Goal: Use online tool/utility: Utilize a website feature to perform a specific function

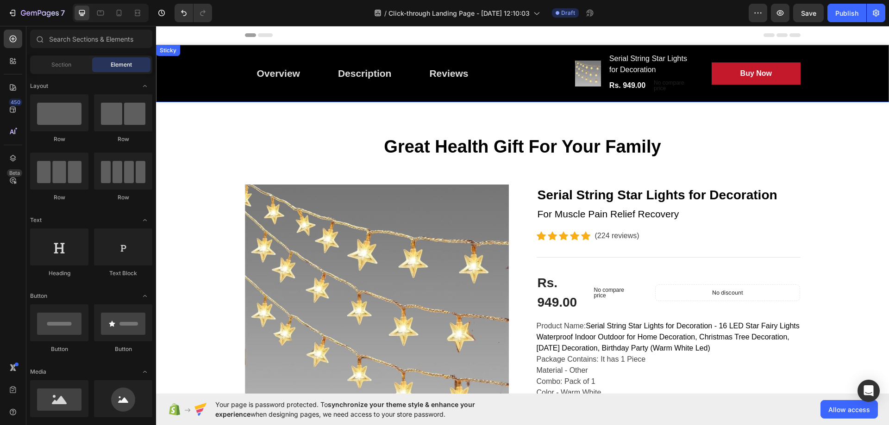
click at [218, 53] on div "Overview Button Description Button Reviews Button Row Product Images Serial Str…" at bounding box center [522, 73] width 733 height 57
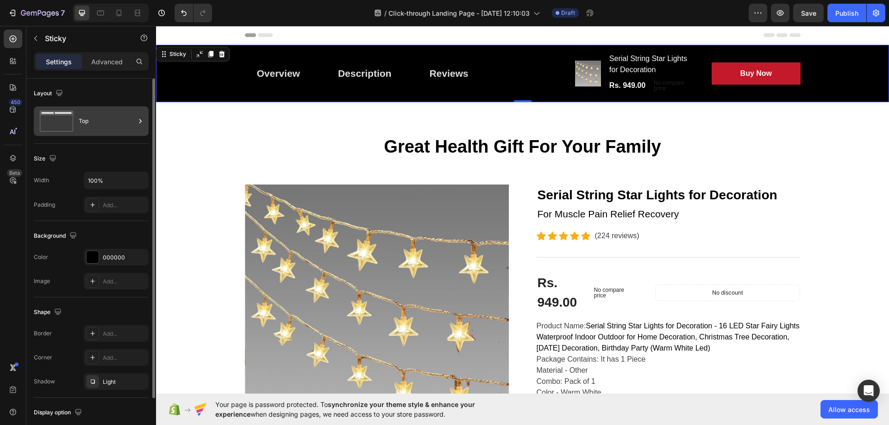
click at [79, 118] on div "Top" at bounding box center [107, 121] width 56 height 21
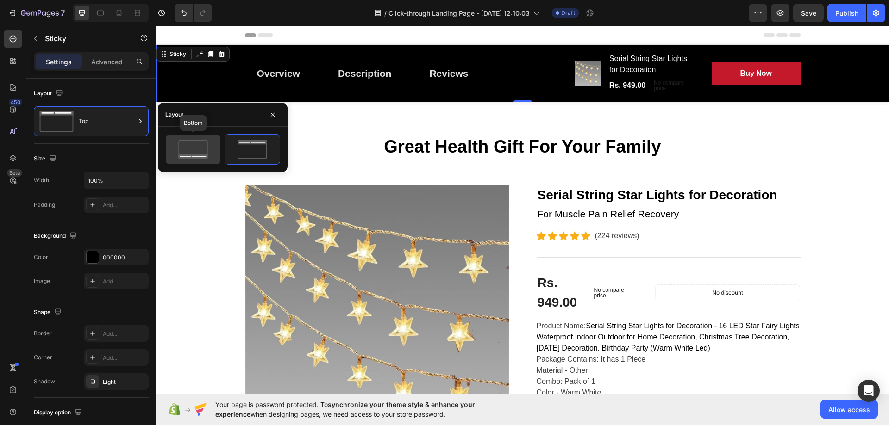
click at [204, 159] on div at bounding box center [193, 150] width 55 height 30
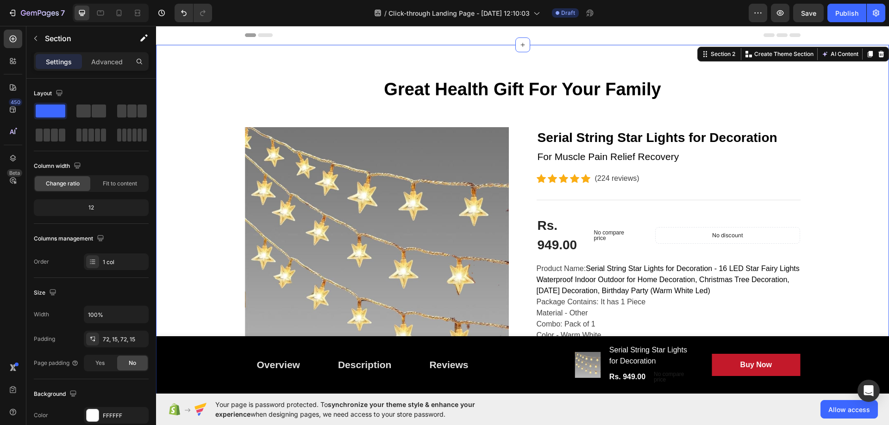
click at [840, 51] on button "AI Content" at bounding box center [839, 54] width 41 height 11
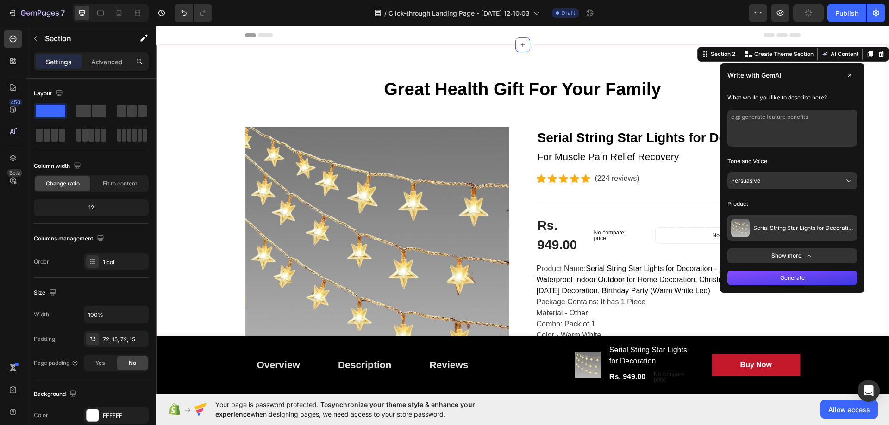
click at [745, 187] on button "Persuasive" at bounding box center [792, 181] width 130 height 17
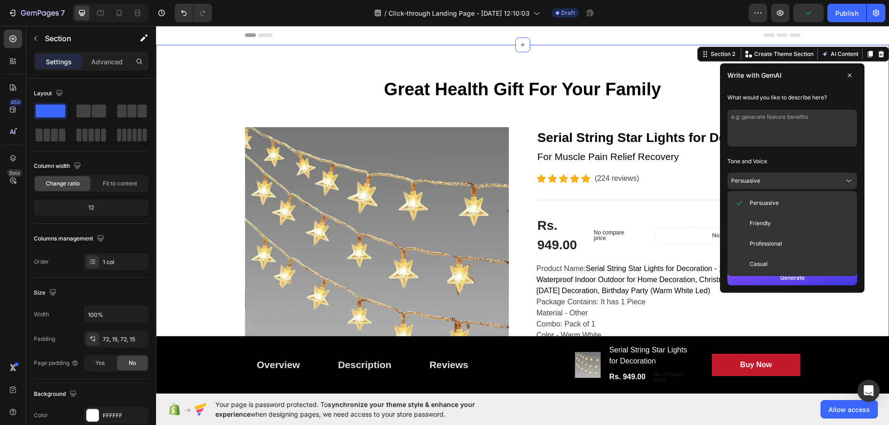
click at [787, 163] on p "Tone and Voice" at bounding box center [792, 161] width 130 height 15
click at [785, 143] on textarea at bounding box center [792, 128] width 130 height 37
click at [815, 182] on button "Persuasive" at bounding box center [792, 181] width 130 height 17
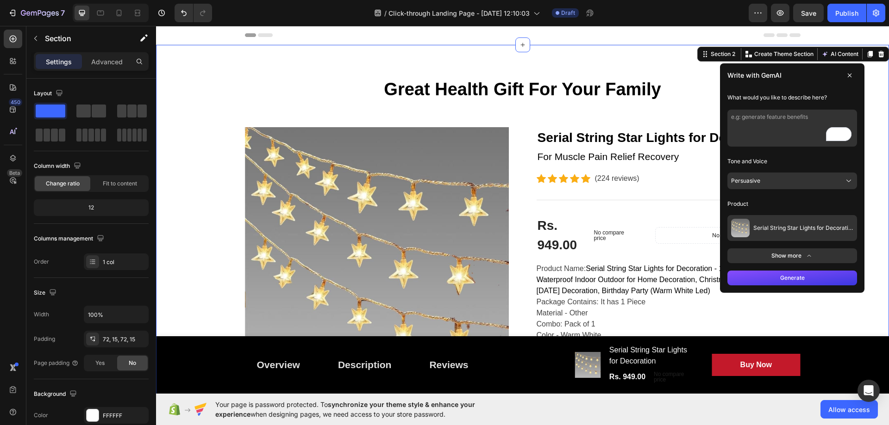
click at [787, 254] on button "Show more" at bounding box center [792, 256] width 130 height 15
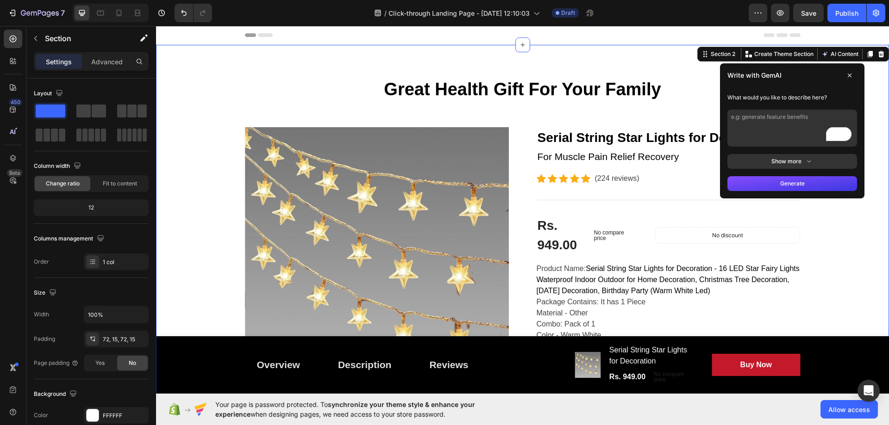
click at [815, 161] on button "Show more" at bounding box center [792, 161] width 130 height 15
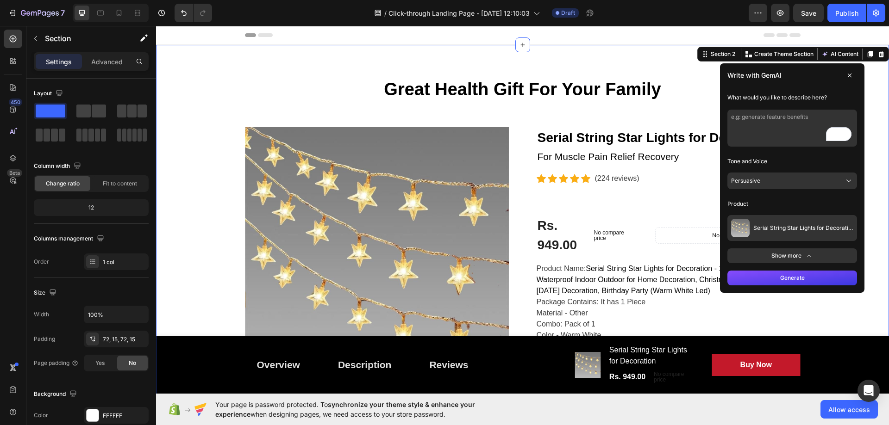
click at [781, 257] on button "Show more" at bounding box center [792, 256] width 130 height 15
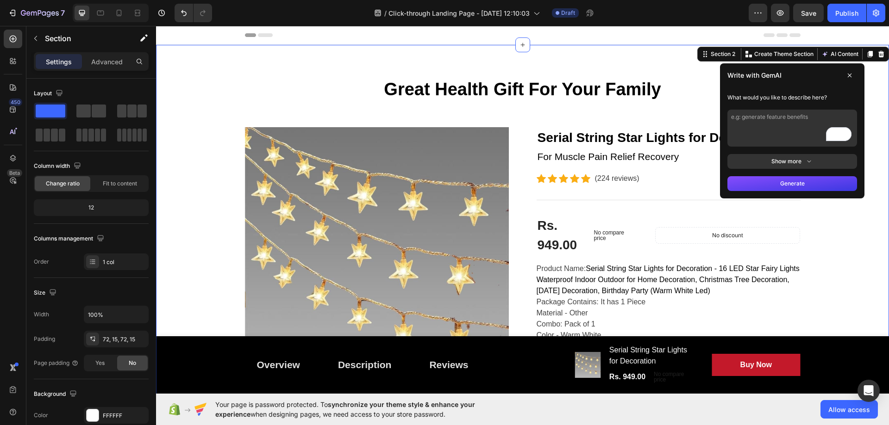
click at [759, 123] on textarea "To enrich screen reader interactions, please activate Accessibility in Grammarl…" at bounding box center [792, 128] width 130 height 37
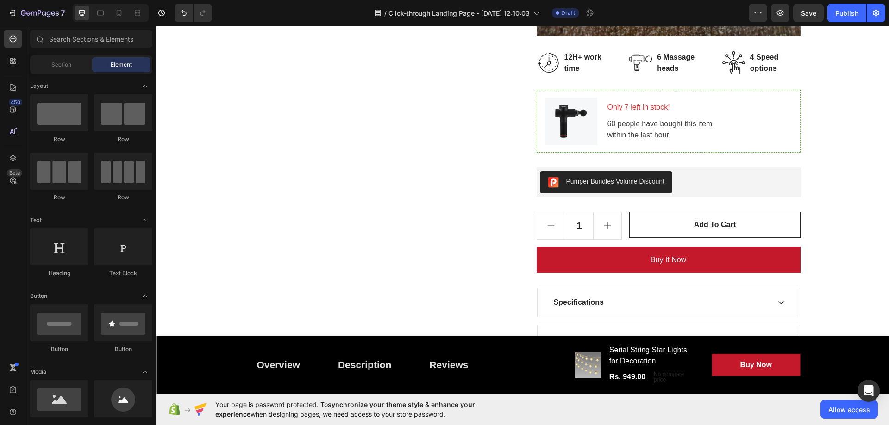
scroll to position [1917, 0]
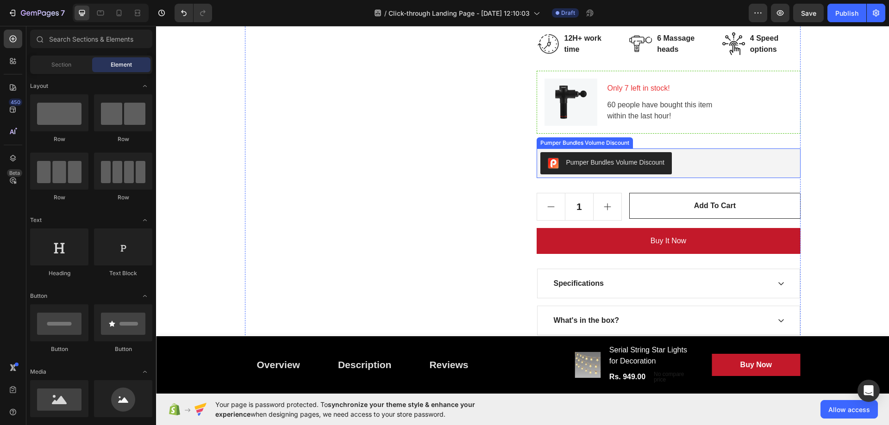
click at [588, 165] on div "Pumper Bundles Volume Discount" at bounding box center [615, 163] width 98 height 10
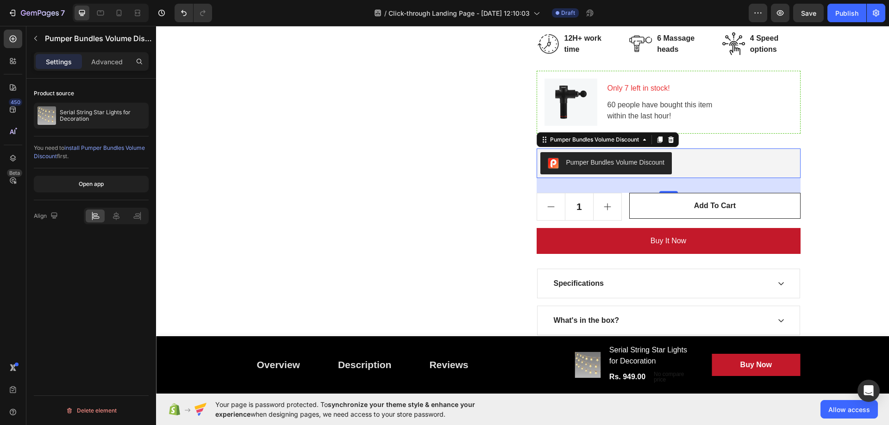
click at [95, 149] on span "install Pumper Bundles Volume Discount" at bounding box center [89, 151] width 111 height 15
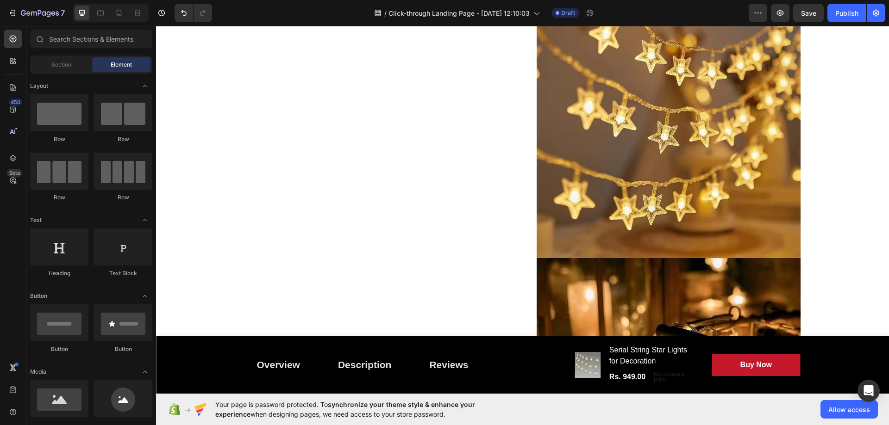
scroll to position [553, 0]
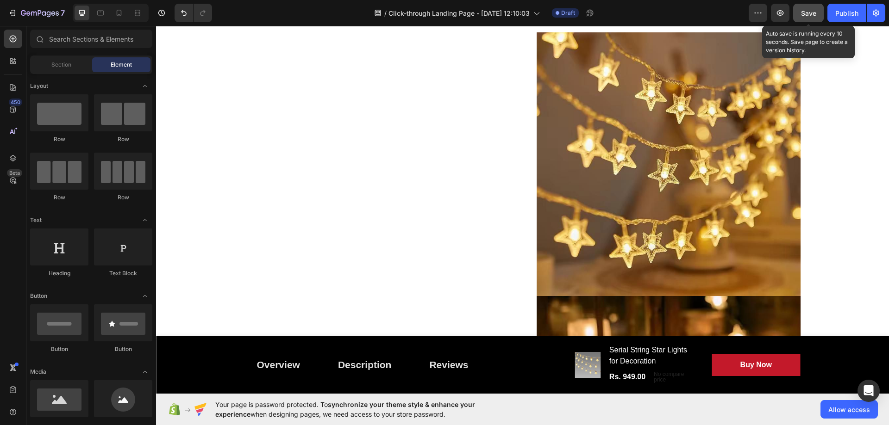
click at [815, 11] on span "Save" at bounding box center [808, 13] width 15 height 8
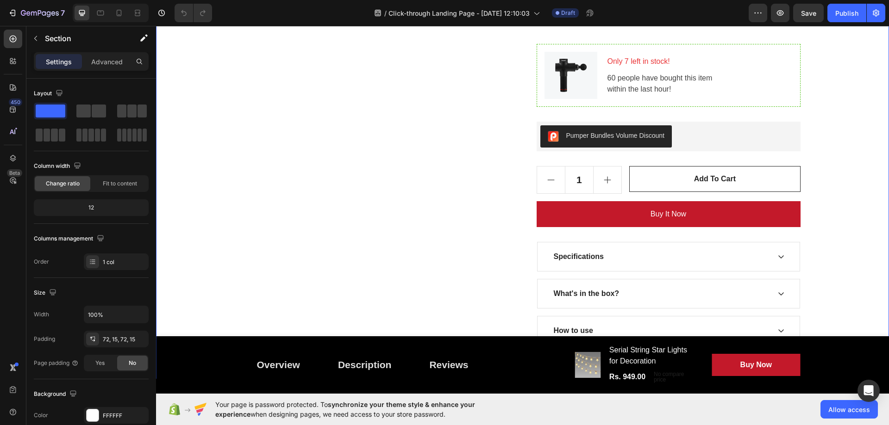
scroll to position [1852, 0]
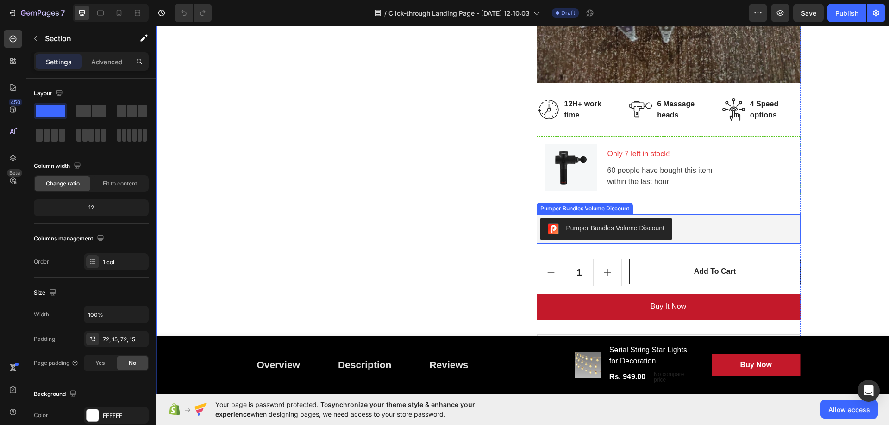
click at [590, 228] on div "Pumper Bundles Volume Discount" at bounding box center [615, 229] width 98 height 10
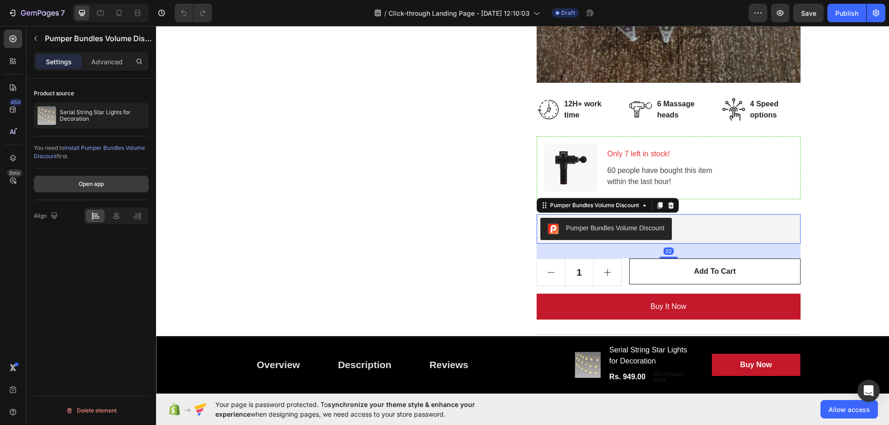
click at [87, 180] on div "Open app" at bounding box center [91, 184] width 25 height 8
click at [121, 216] on div at bounding box center [115, 216] width 19 height 13
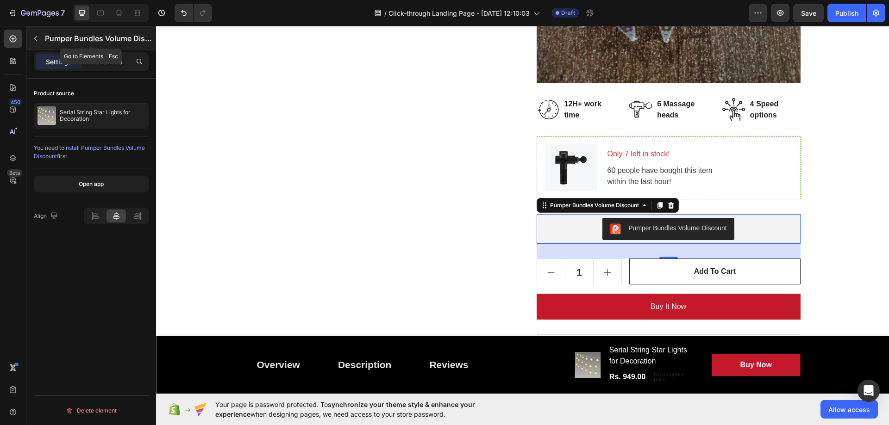
click at [45, 37] on p "Pumper Bundles Volume Discount" at bounding box center [99, 38] width 109 height 11
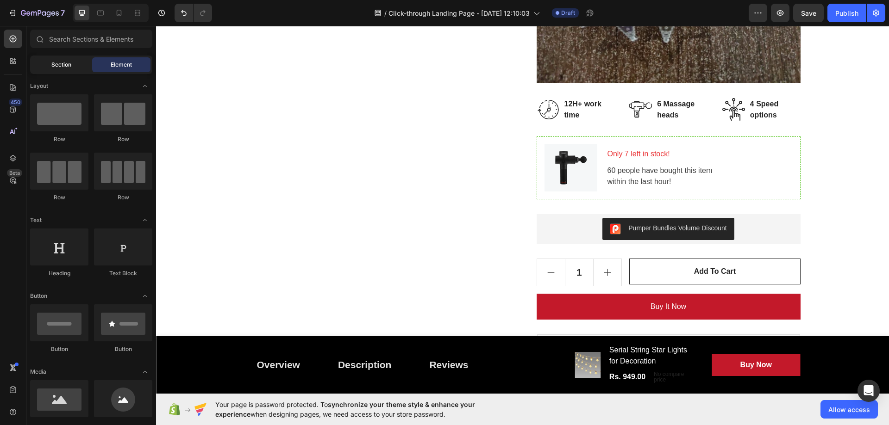
click at [61, 64] on span "Section" at bounding box center [61, 65] width 20 height 8
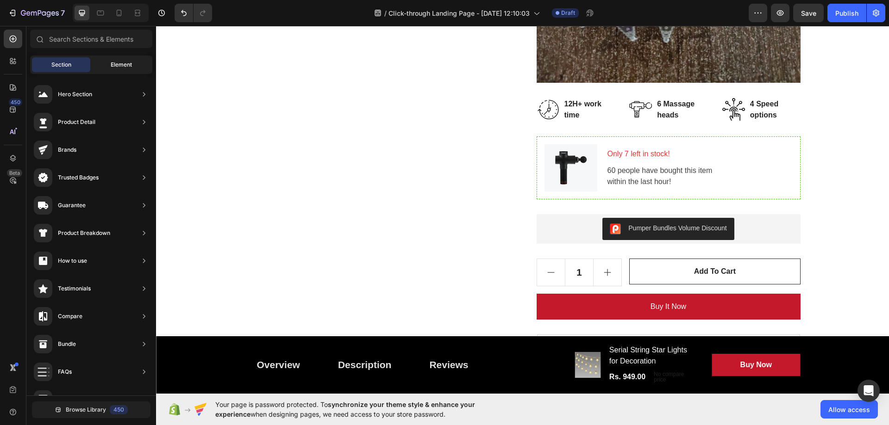
click at [103, 59] on div "Element" at bounding box center [121, 64] width 58 height 15
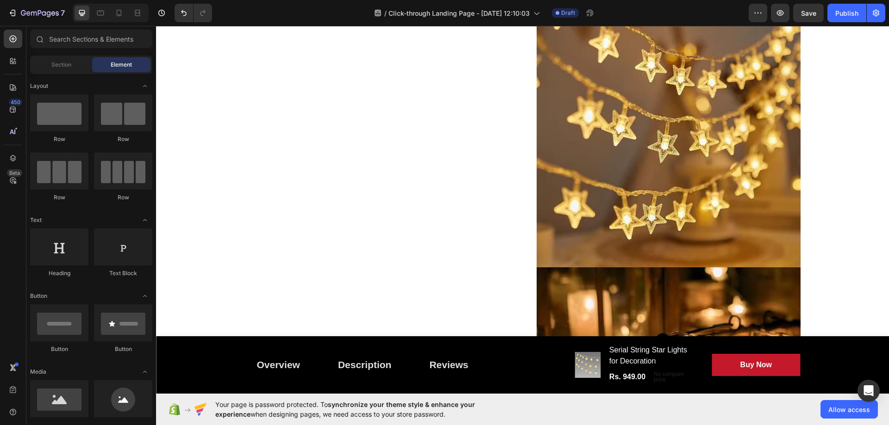
scroll to position [0, 0]
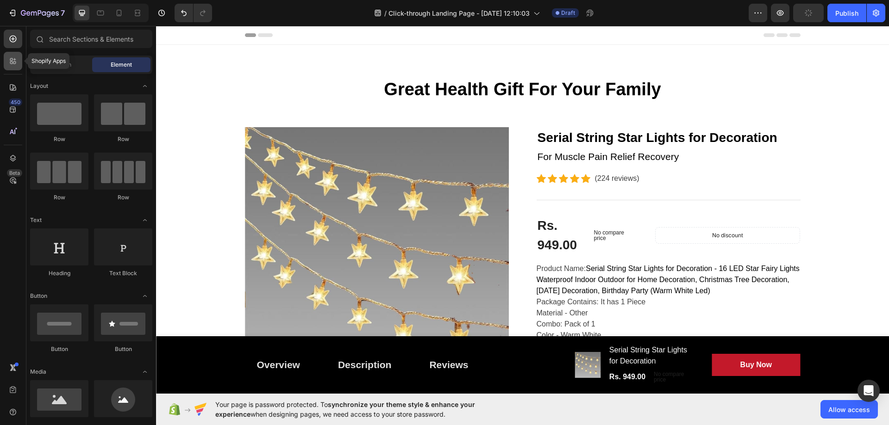
click at [16, 59] on icon at bounding box center [12, 60] width 9 height 9
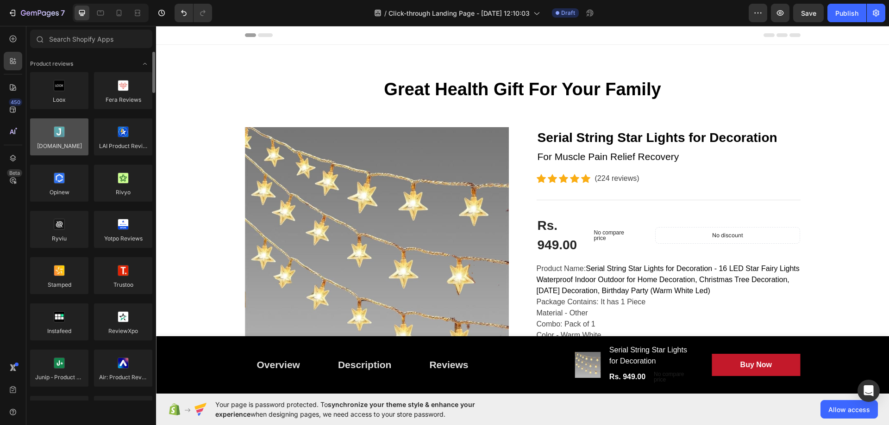
click at [52, 145] on div at bounding box center [59, 136] width 58 height 37
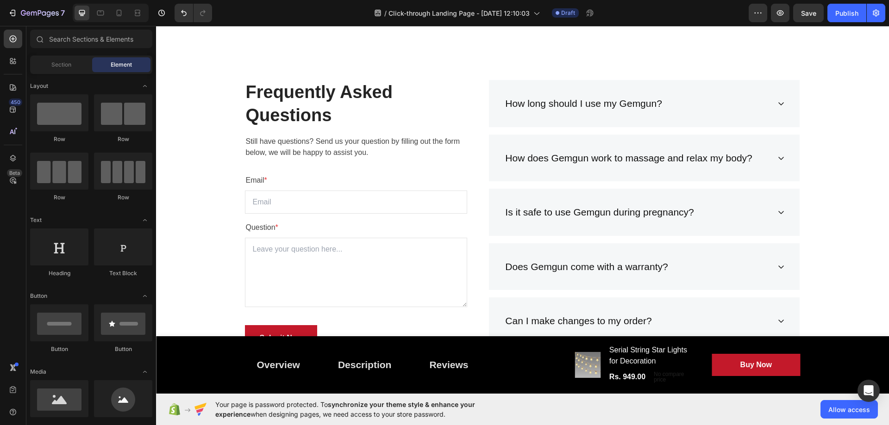
scroll to position [4659, 0]
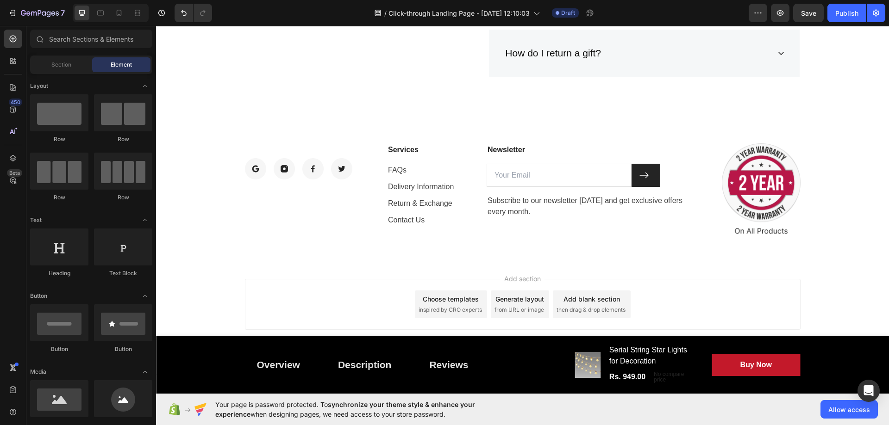
drag, startPoint x: 888, startPoint y: 48, endPoint x: 1044, endPoint y: 446, distance: 428.1
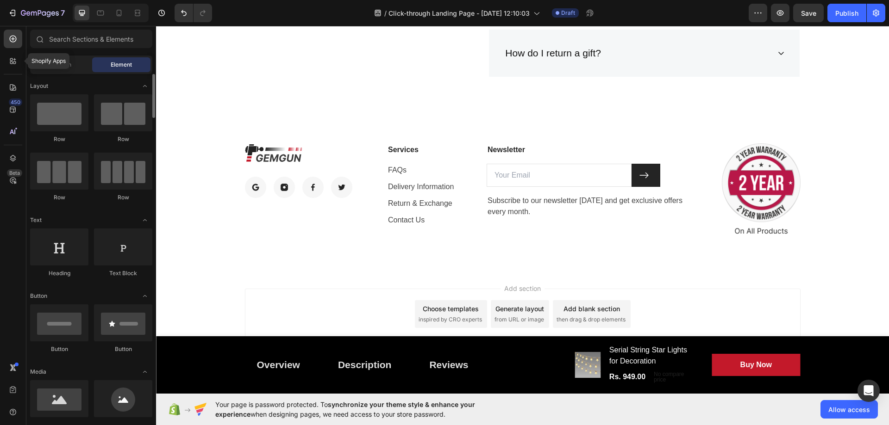
click at [11, 67] on div at bounding box center [13, 61] width 19 height 19
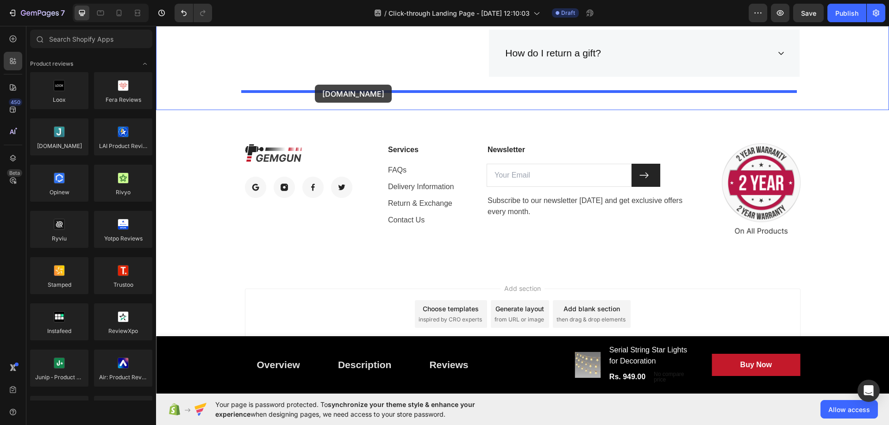
drag, startPoint x: 216, startPoint y: 175, endPoint x: 315, endPoint y: 85, distance: 133.7
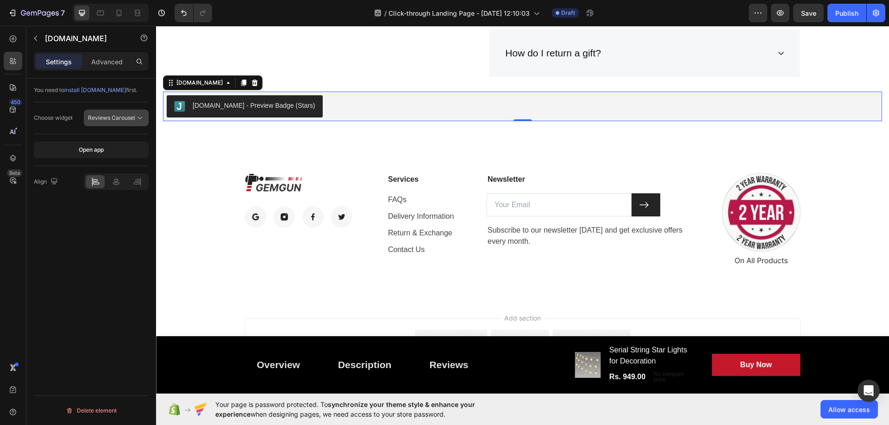
click at [139, 112] on button "Reviews Carousel" at bounding box center [116, 118] width 65 height 17
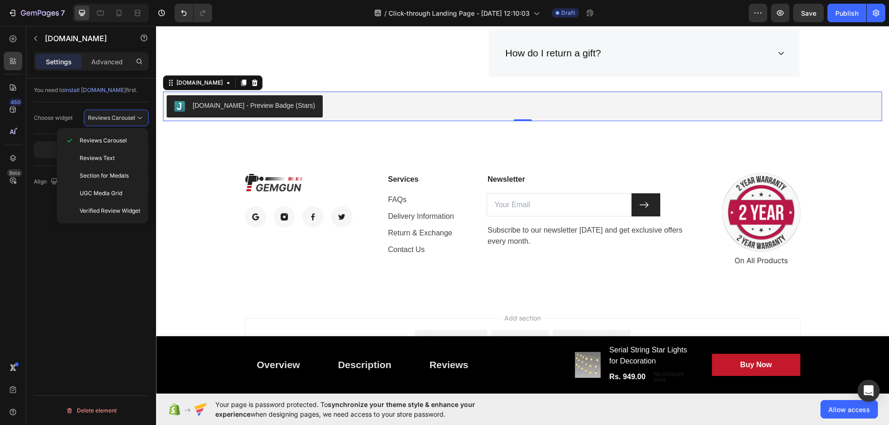
click at [100, 284] on div "You need to install [DOMAIN_NAME] first. Choose widget Reviews Carousel Open ap…" at bounding box center [91, 265] width 130 height 373
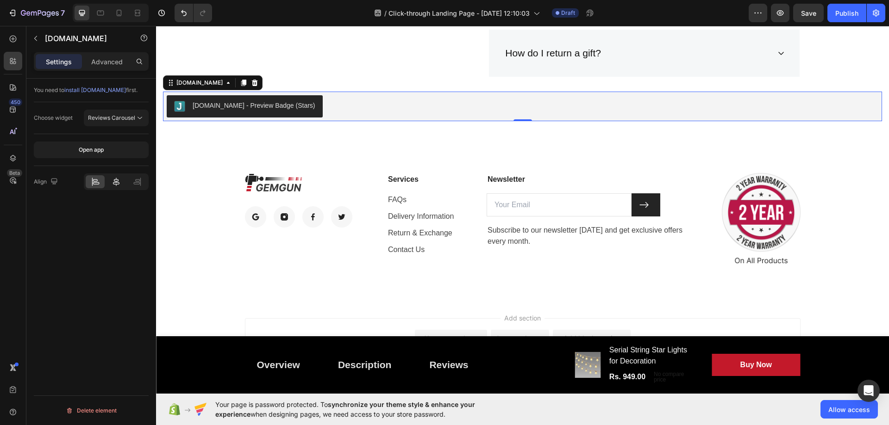
click at [115, 181] on icon at bounding box center [116, 181] width 9 height 9
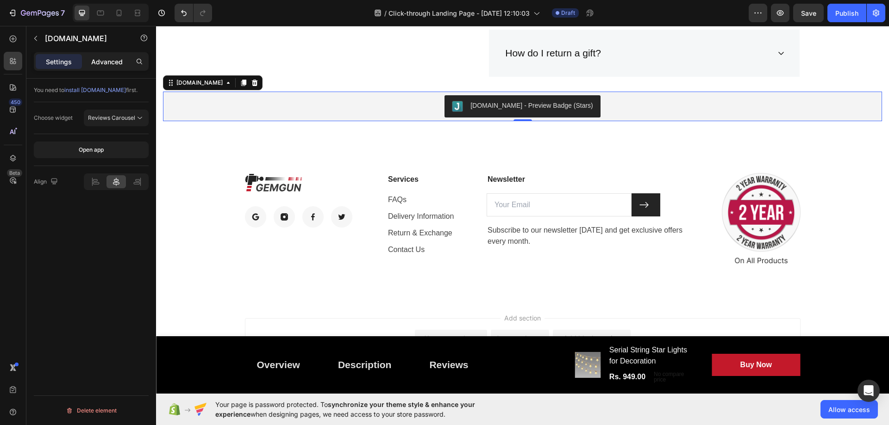
click at [116, 62] on p "Advanced" at bounding box center [106, 62] width 31 height 10
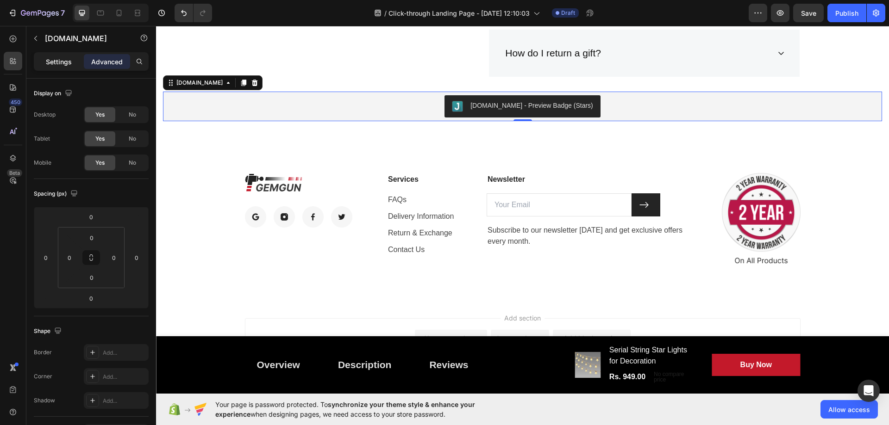
click at [64, 62] on p "Settings" at bounding box center [59, 62] width 26 height 10
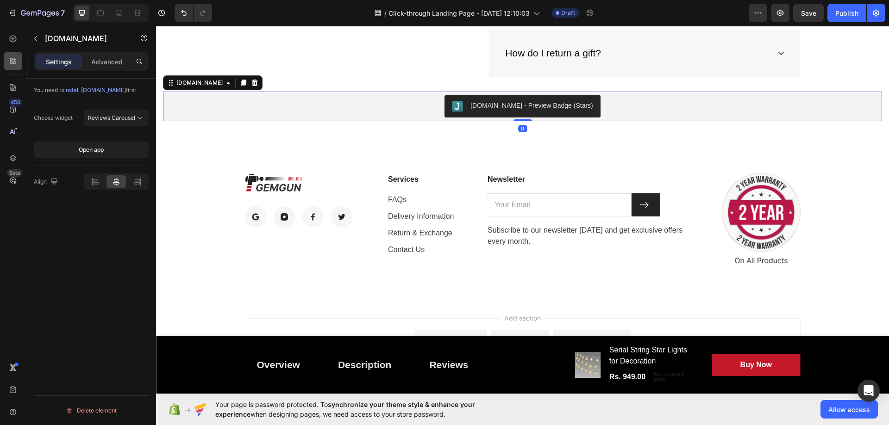
click at [16, 58] on icon at bounding box center [12, 60] width 9 height 9
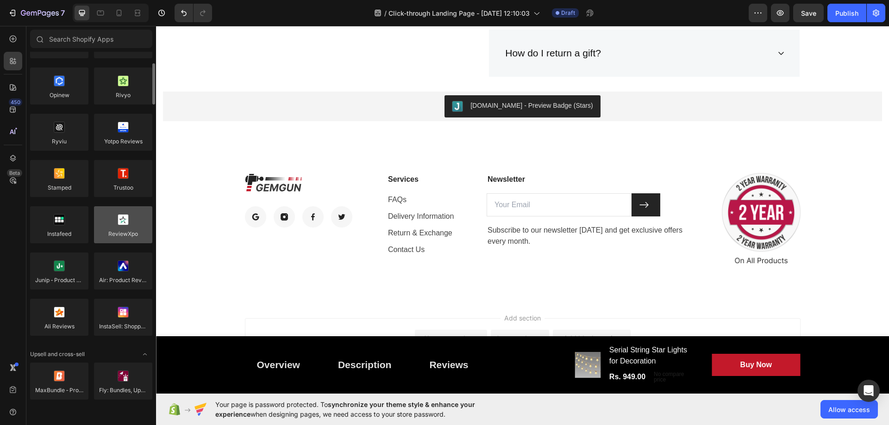
scroll to position [0, 0]
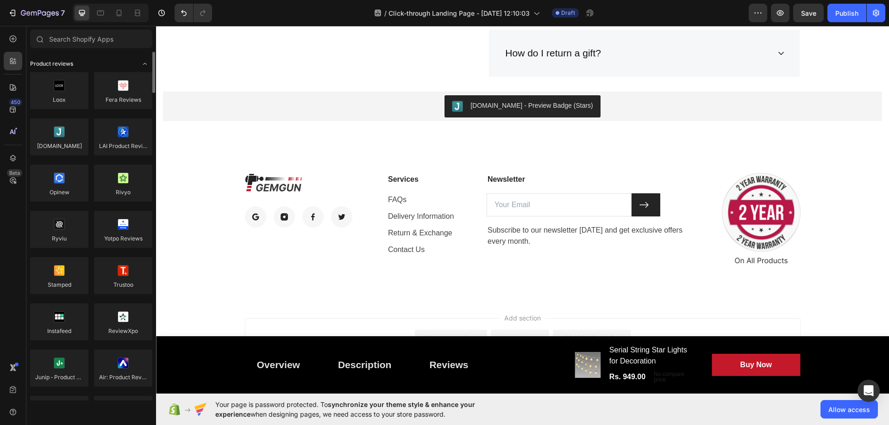
click at [136, 62] on div "Product reviews" at bounding box center [91, 63] width 122 height 9
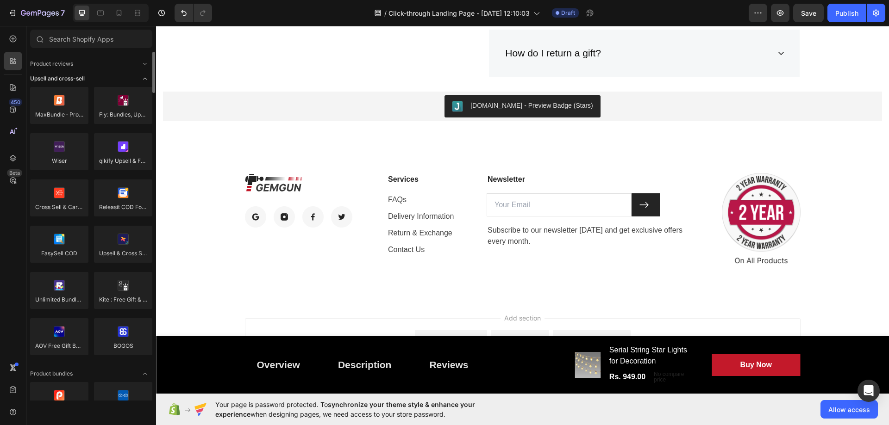
click at [117, 75] on div "Upsell and cross-sell" at bounding box center [91, 78] width 122 height 9
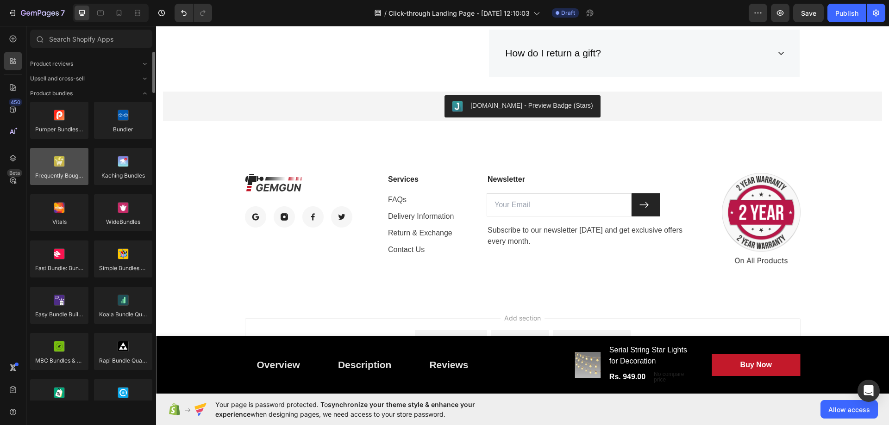
click at [77, 172] on div at bounding box center [59, 166] width 58 height 37
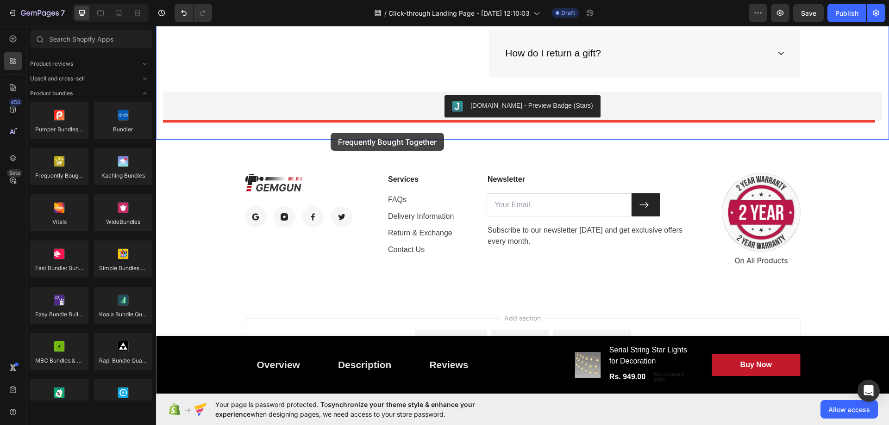
drag, startPoint x: 233, startPoint y: 197, endPoint x: 330, endPoint y: 133, distance: 116.3
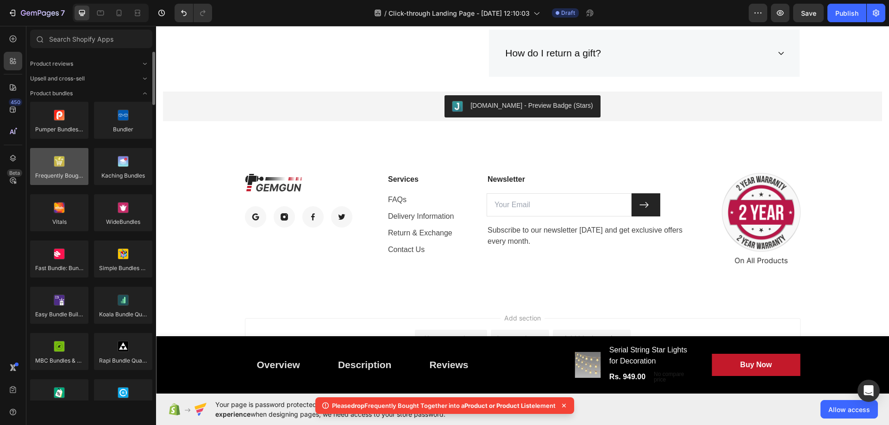
click at [57, 168] on div at bounding box center [59, 166] width 58 height 37
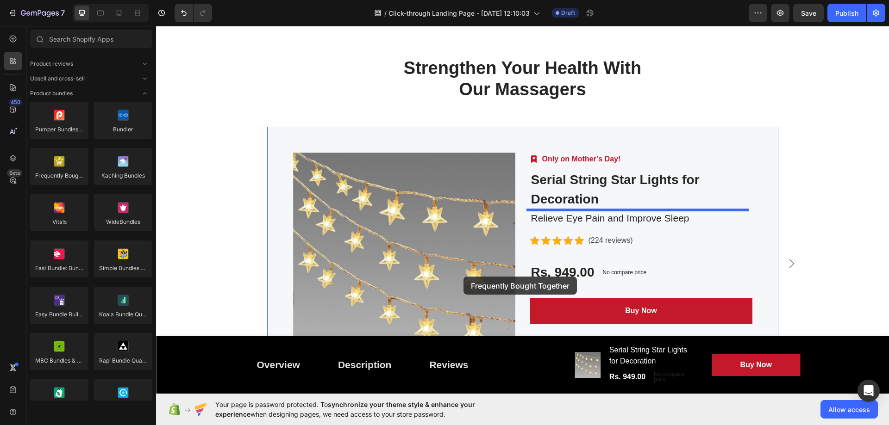
scroll to position [3867, 0]
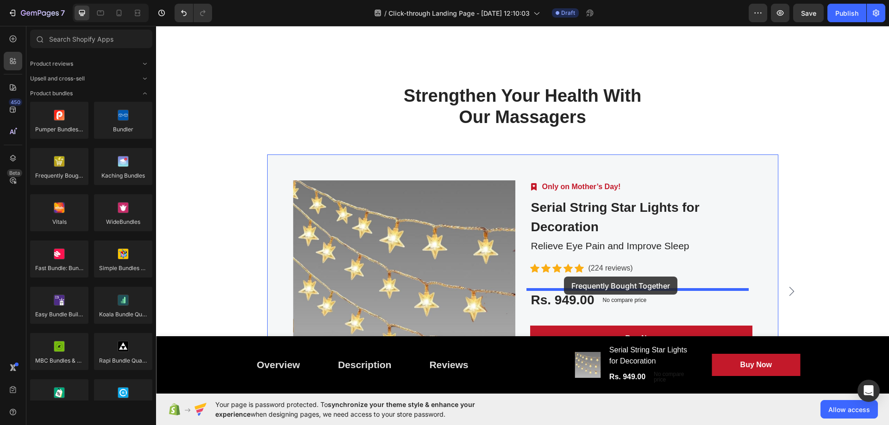
drag, startPoint x: 215, startPoint y: 205, endPoint x: 564, endPoint y: 277, distance: 355.9
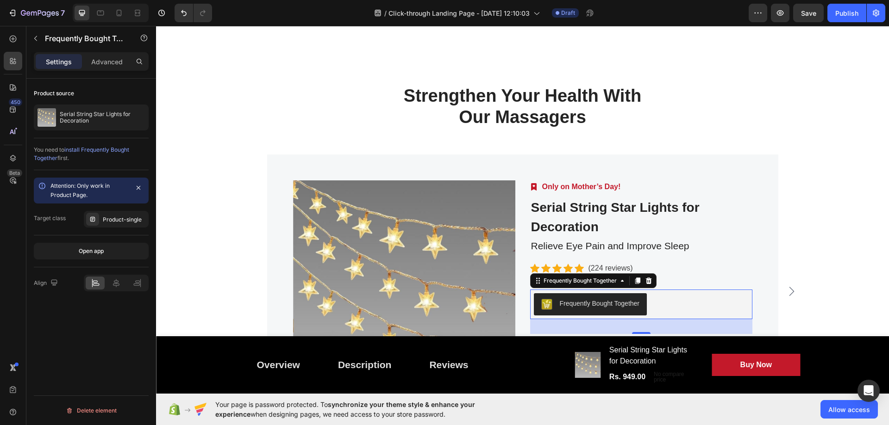
click at [95, 150] on span "install Frequently Bought Together" at bounding box center [81, 153] width 95 height 15
click at [13, 60] on icon at bounding box center [12, 60] width 9 height 9
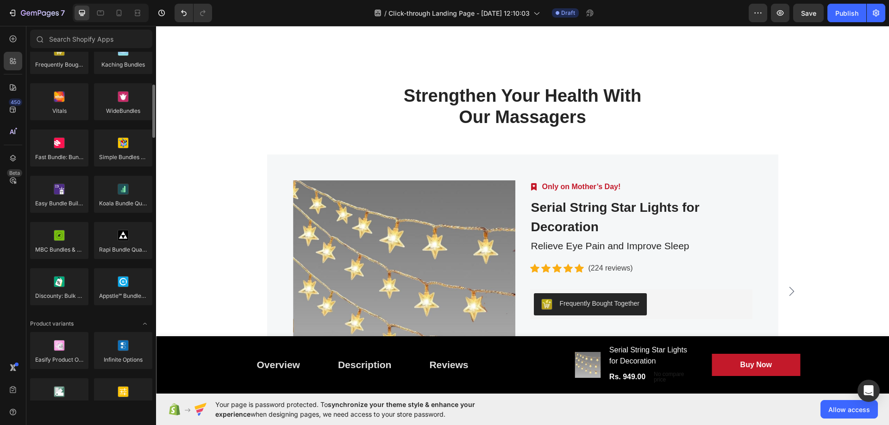
scroll to position [125, 0]
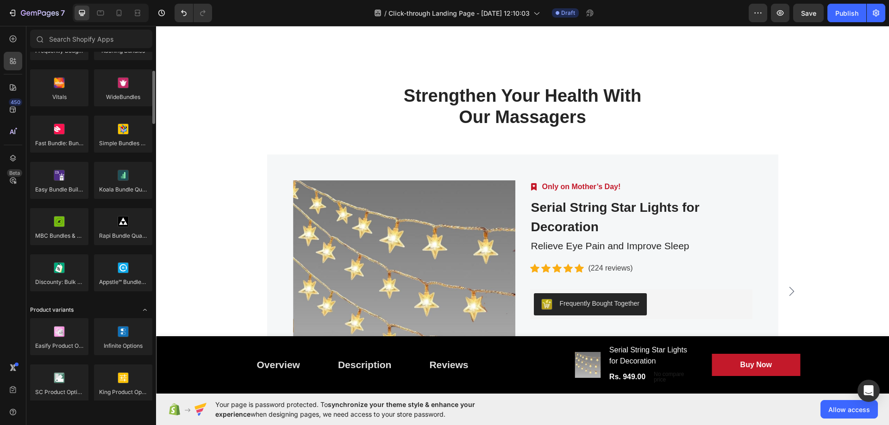
drag, startPoint x: 149, startPoint y: 299, endPoint x: 110, endPoint y: 306, distance: 38.9
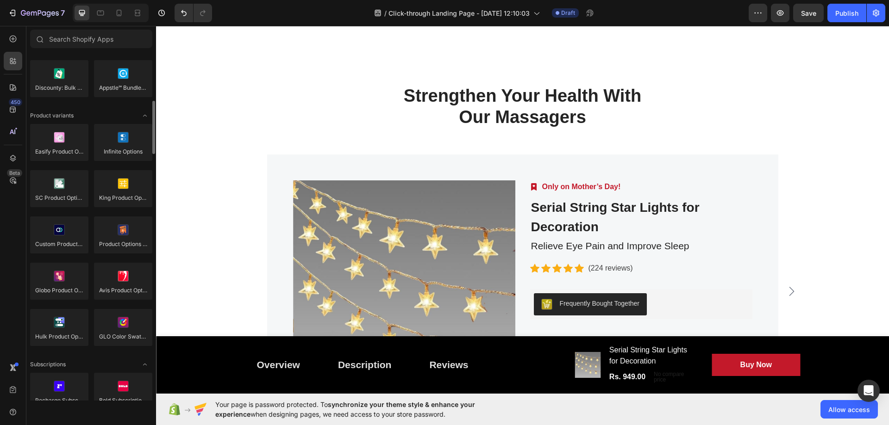
scroll to position [333, 0]
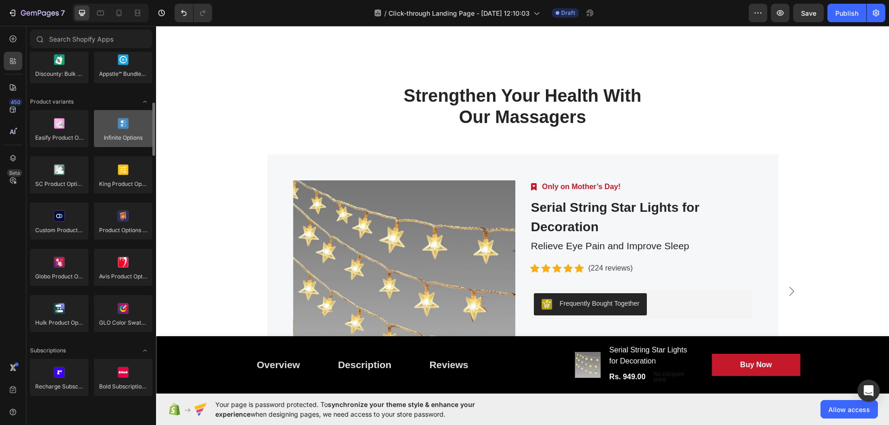
click at [121, 134] on div at bounding box center [123, 128] width 58 height 37
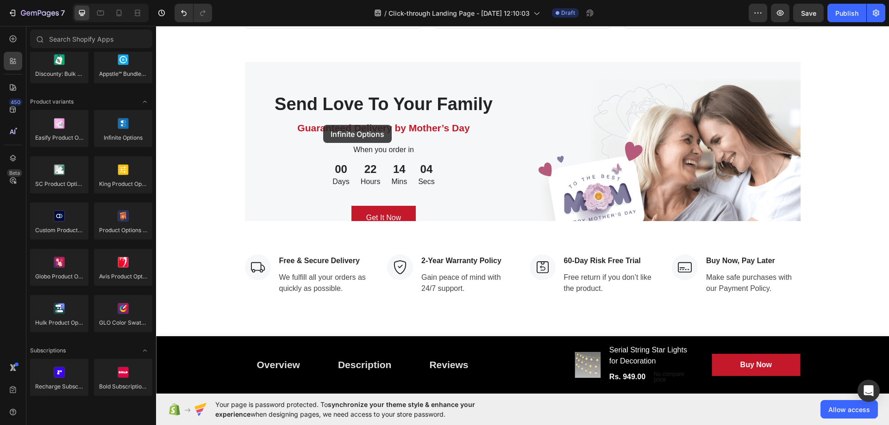
scroll to position [3531, 0]
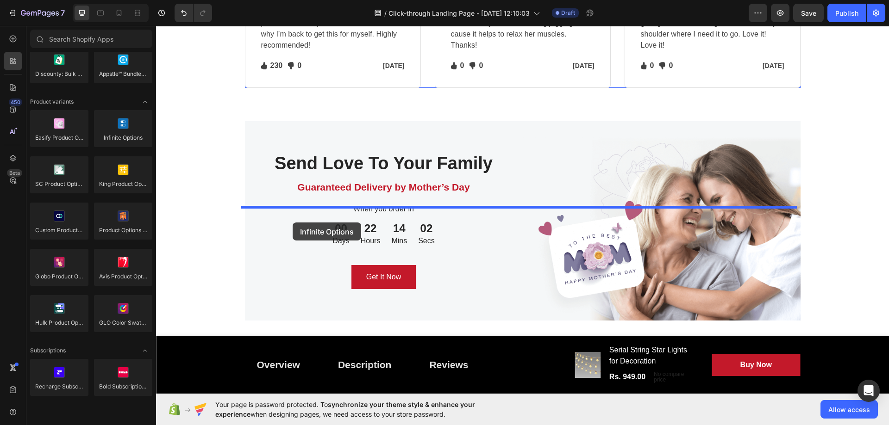
drag, startPoint x: 284, startPoint y: 159, endPoint x: 293, endPoint y: 223, distance: 64.4
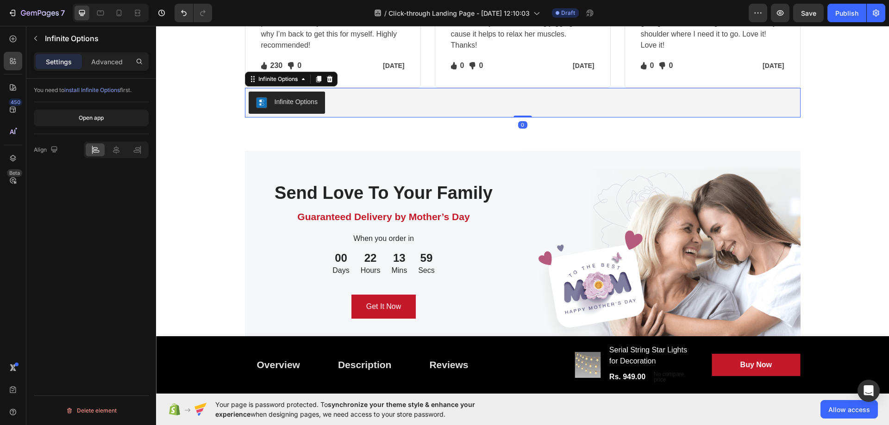
click at [108, 93] on span "install Infinite Options" at bounding box center [92, 90] width 56 height 7
click at [329, 82] on icon at bounding box center [329, 79] width 6 height 6
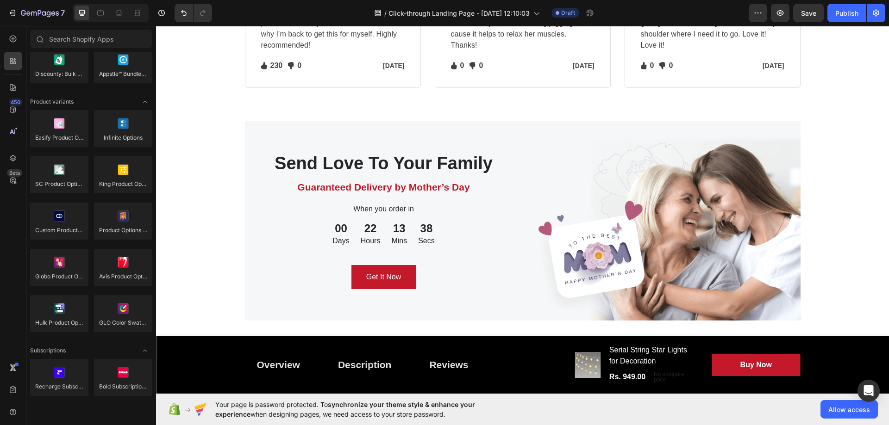
click at [108, 101] on div "Product variants" at bounding box center [91, 101] width 122 height 9
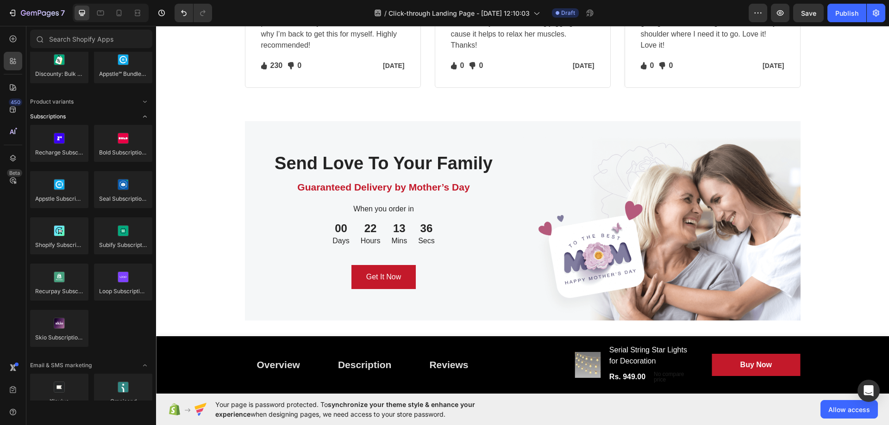
click at [98, 119] on div "Subscriptions" at bounding box center [91, 116] width 122 height 9
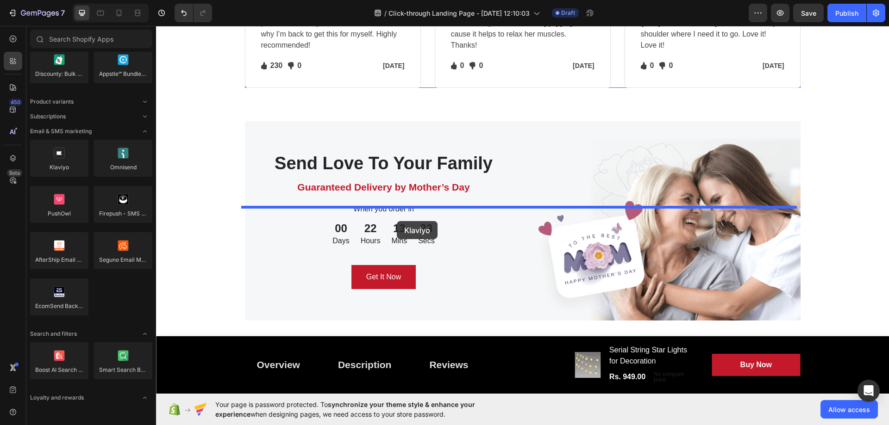
drag, startPoint x: 229, startPoint y: 178, endPoint x: 396, endPoint y: 221, distance: 172.6
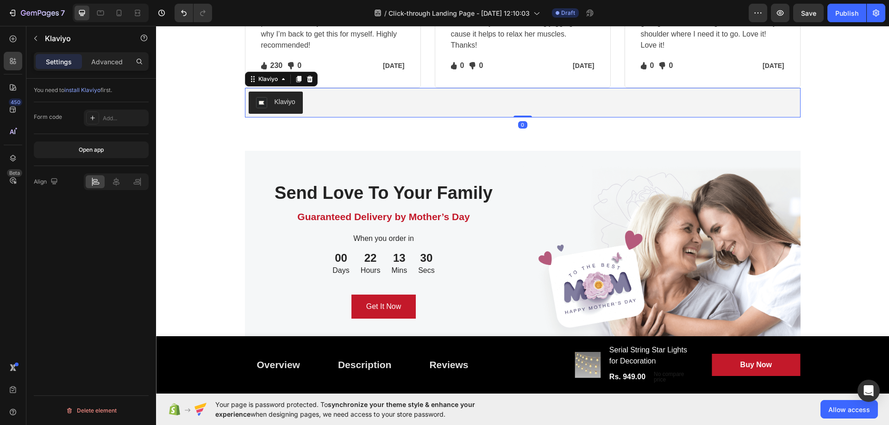
click at [91, 91] on span "install Klaviyo" at bounding box center [82, 90] width 36 height 7
click at [41, 39] on button "button" at bounding box center [35, 38] width 15 height 15
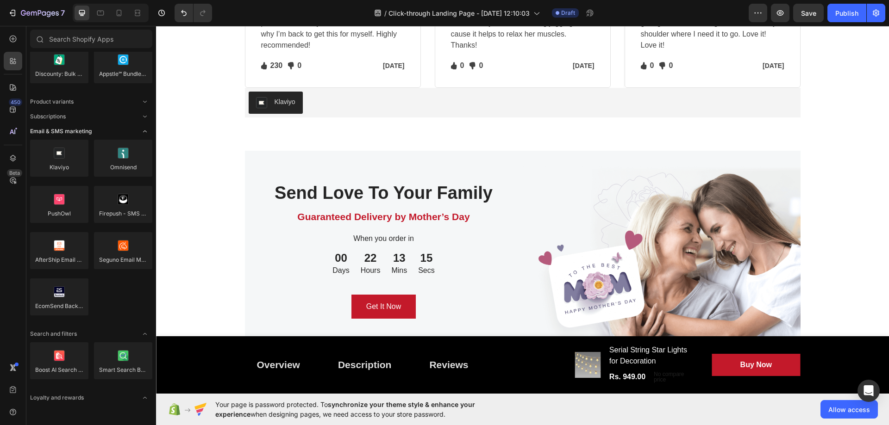
click at [103, 131] on div "Email & SMS marketing" at bounding box center [91, 131] width 122 height 9
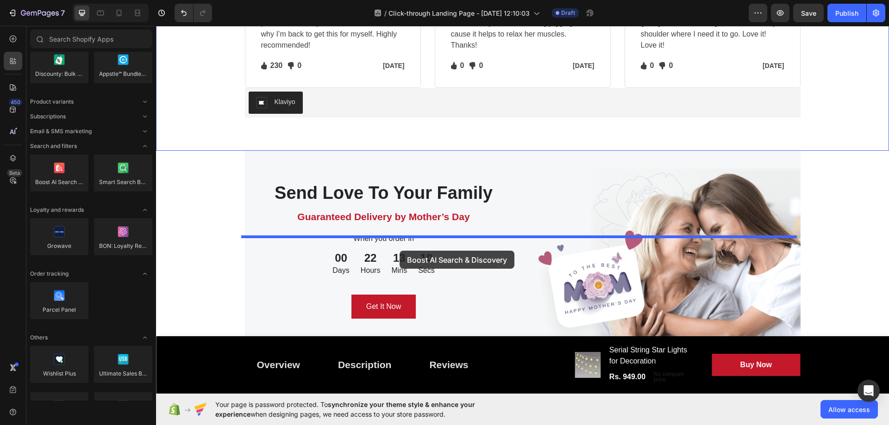
drag, startPoint x: 227, startPoint y: 197, endPoint x: 399, endPoint y: 251, distance: 180.4
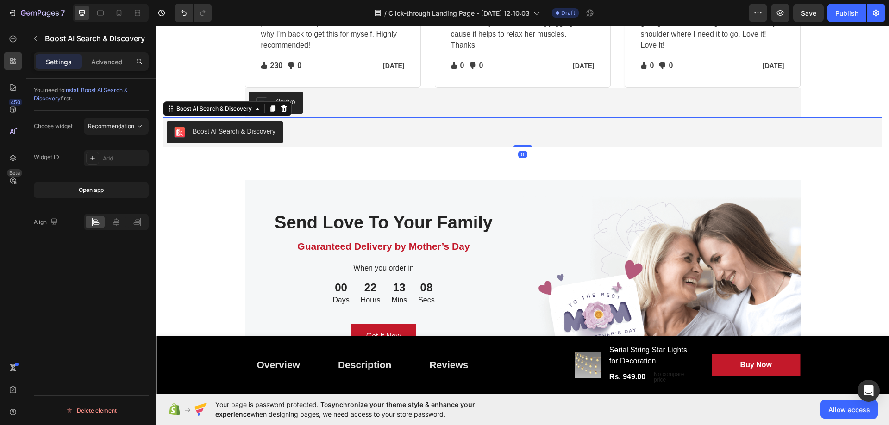
click at [101, 93] on span "install Boost AI Search & Discovery" at bounding box center [81, 94] width 94 height 15
click at [43, 39] on div "Boost AI Search & Discovery" at bounding box center [86, 38] width 120 height 24
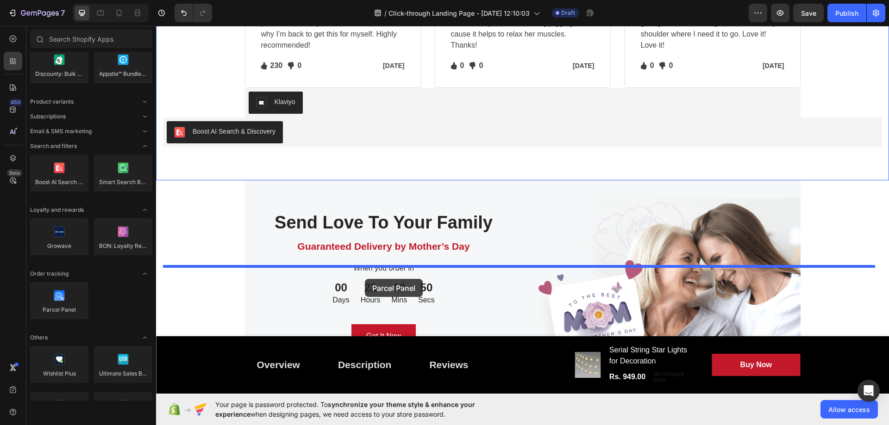
drag, startPoint x: 227, startPoint y: 317, endPoint x: 365, endPoint y: 278, distance: 142.7
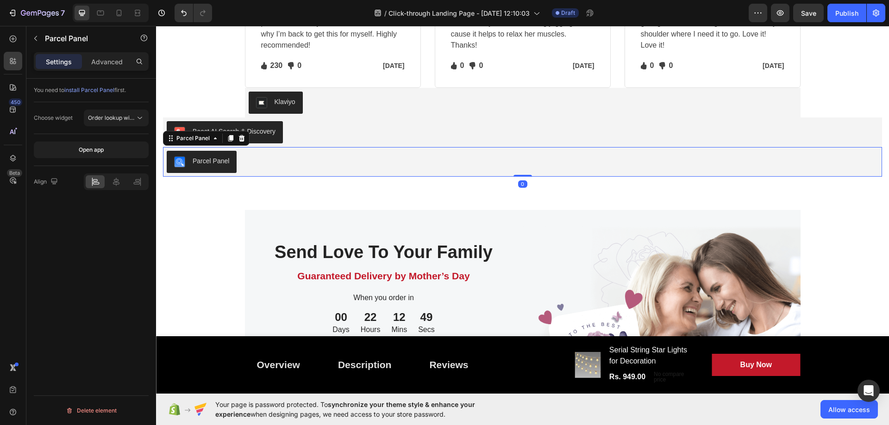
click at [92, 92] on span "install Parcel Panel" at bounding box center [89, 90] width 50 height 7
click at [49, 41] on p "Parcel Panel" at bounding box center [84, 38] width 79 height 11
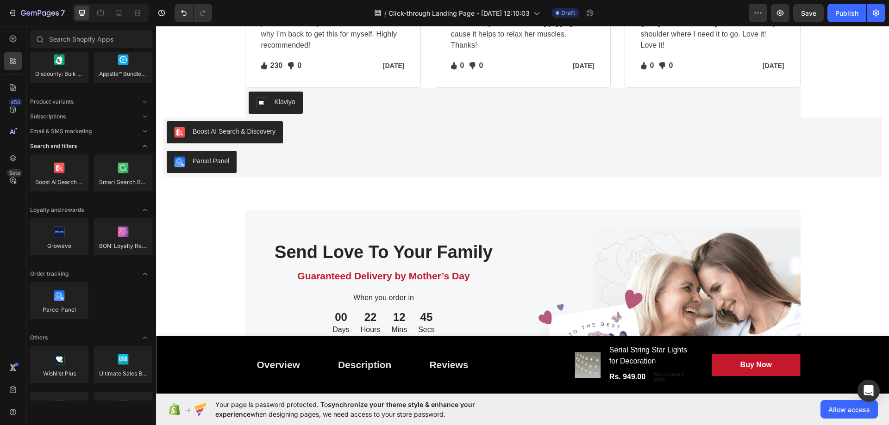
click at [143, 147] on icon "Toggle open" at bounding box center [144, 146] width 7 height 7
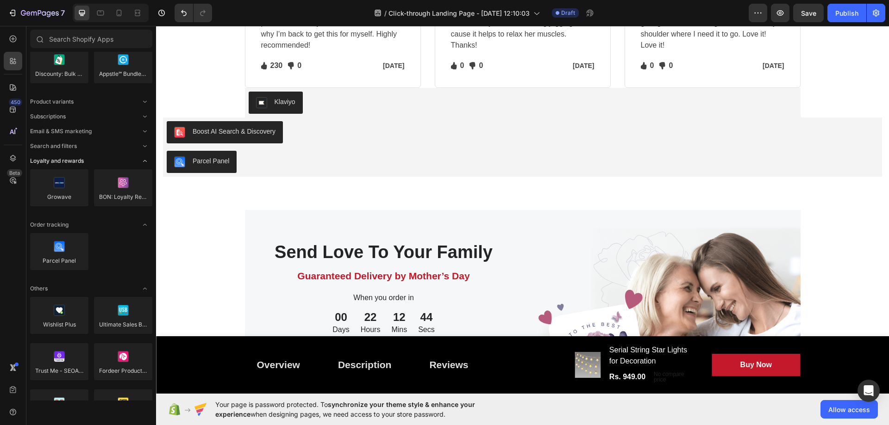
click at [143, 161] on icon "Toggle open" at bounding box center [144, 160] width 7 height 7
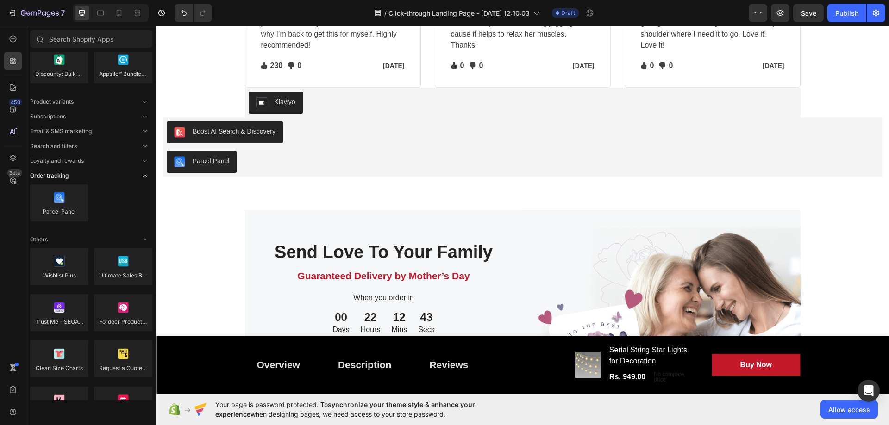
click at [143, 175] on icon "Toggle open" at bounding box center [144, 175] width 7 height 7
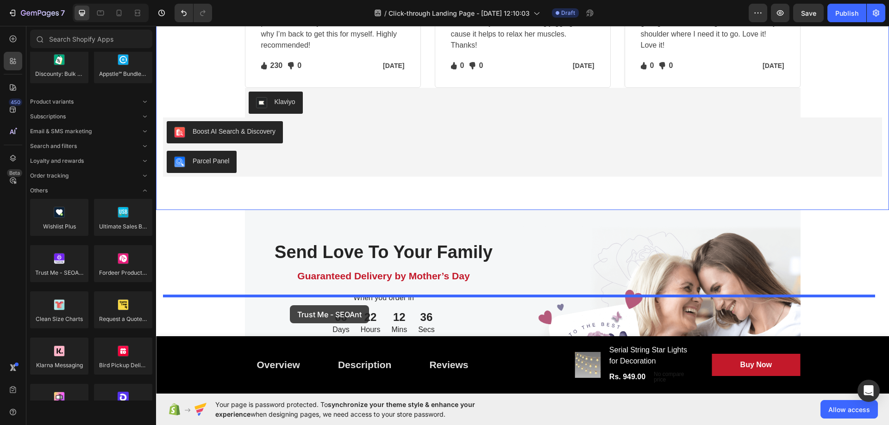
drag, startPoint x: 219, startPoint y: 292, endPoint x: 290, endPoint y: 306, distance: 72.2
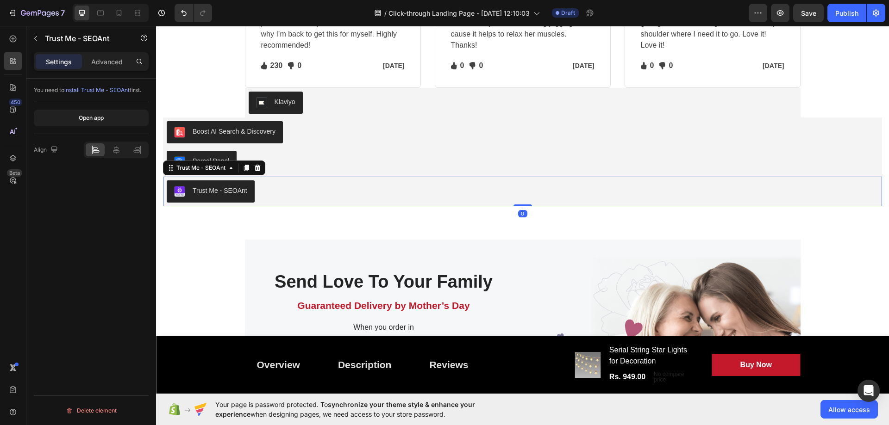
click at [111, 84] on div "You need to install Trust Me - SEOAnt first." at bounding box center [91, 91] width 115 height 24
click at [110, 94] on div "You need to install Trust Me - SEOAnt first." at bounding box center [91, 90] width 115 height 8
click at [114, 157] on div at bounding box center [116, 150] width 65 height 17
click at [118, 150] on icon at bounding box center [116, 149] width 9 height 9
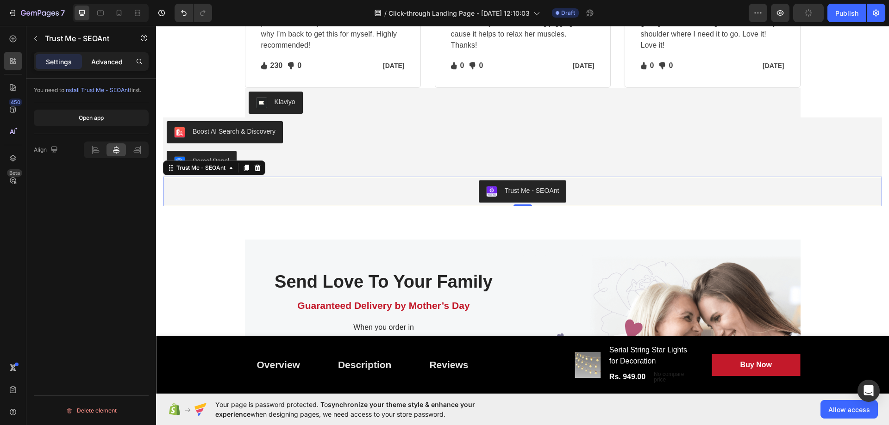
click at [110, 58] on p "Advanced" at bounding box center [106, 62] width 31 height 10
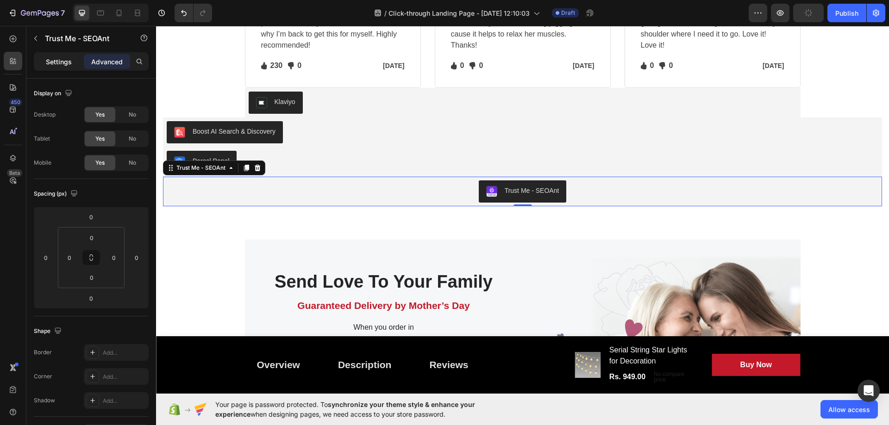
click at [71, 59] on p "Settings" at bounding box center [59, 62] width 26 height 10
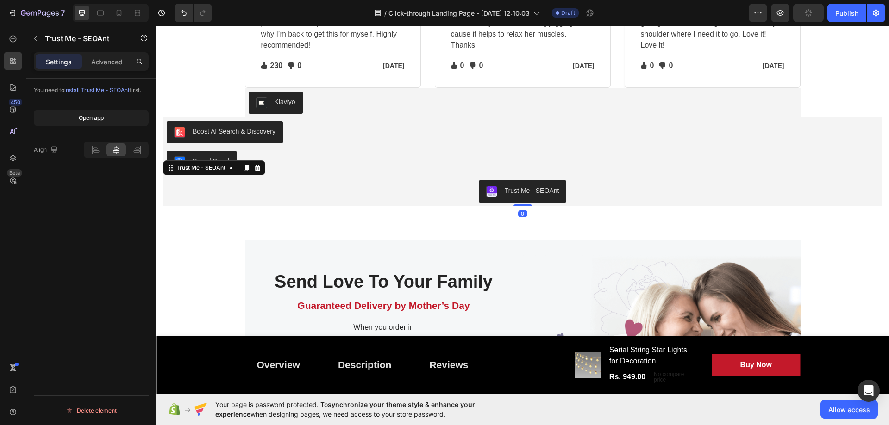
click at [106, 92] on span "install Trust Me - SEOAnt" at bounding box center [96, 90] width 65 height 7
click at [11, 65] on icon at bounding box center [12, 60] width 9 height 9
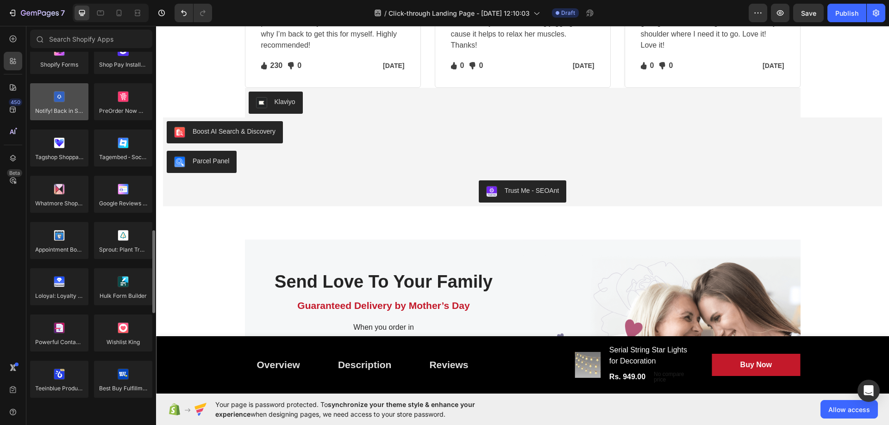
scroll to position [694, 0]
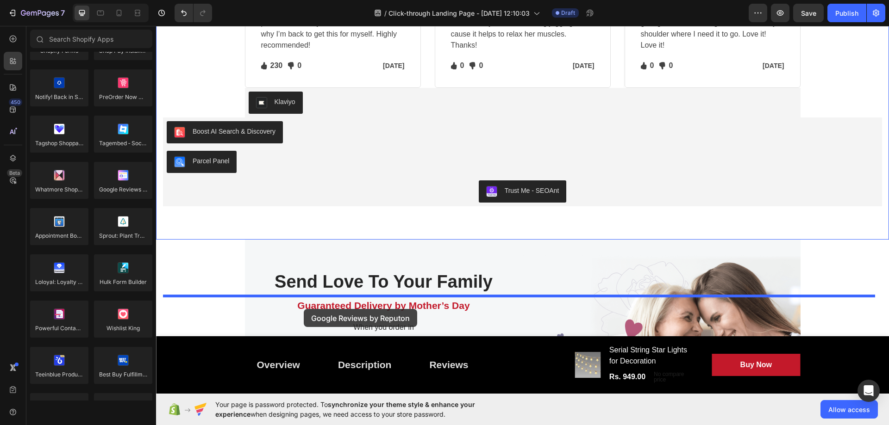
drag, startPoint x: 293, startPoint y: 206, endPoint x: 303, endPoint y: 309, distance: 103.3
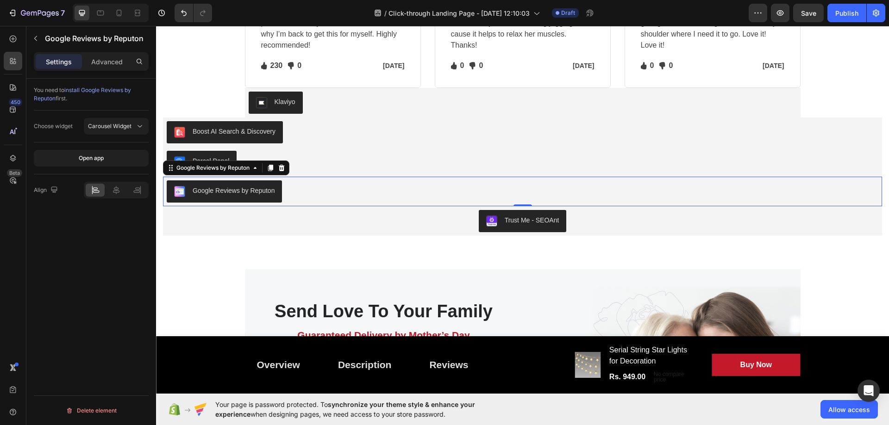
click at [106, 89] on span "install Google Reviews by Reputon" at bounding box center [82, 94] width 97 height 15
click at [38, 32] on button "button" at bounding box center [35, 38] width 15 height 15
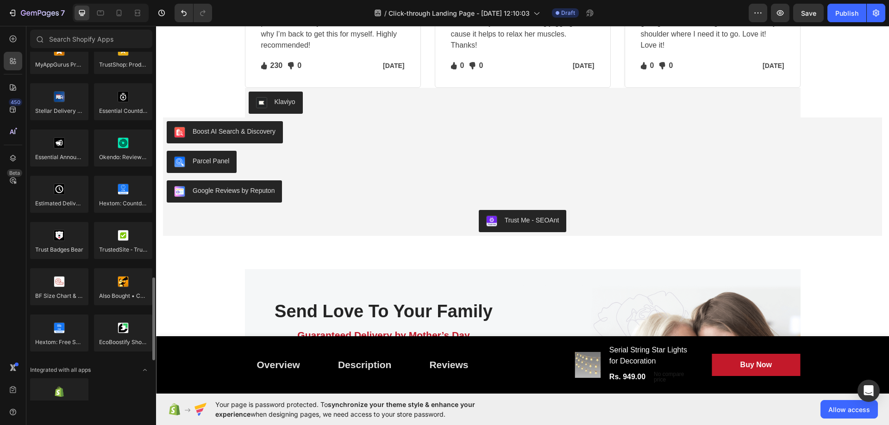
scroll to position [1120, 0]
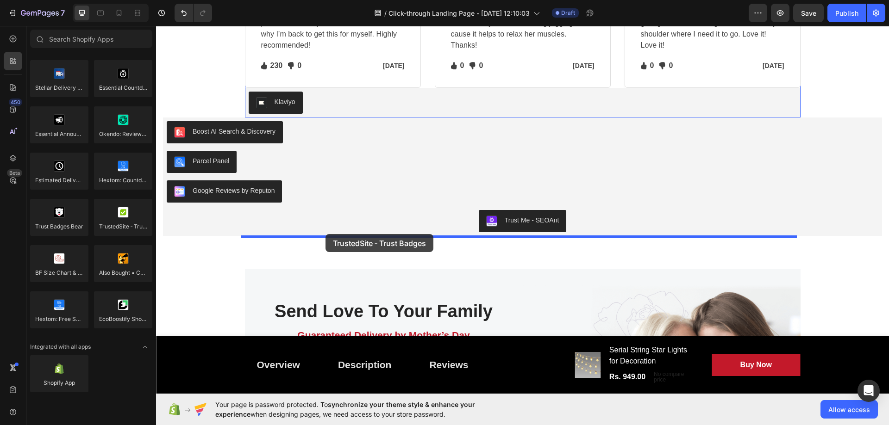
drag, startPoint x: 195, startPoint y: 231, endPoint x: 325, endPoint y: 234, distance: 130.6
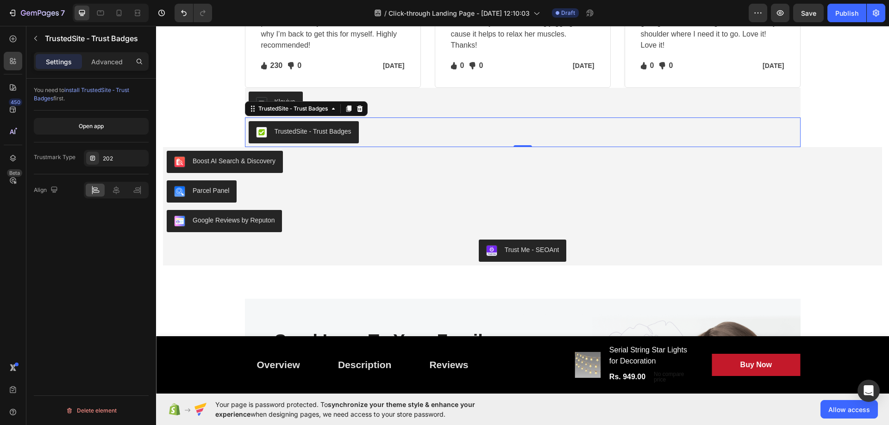
click at [99, 92] on span "install TrustedSite ‑ Trust Badges" at bounding box center [81, 94] width 95 height 15
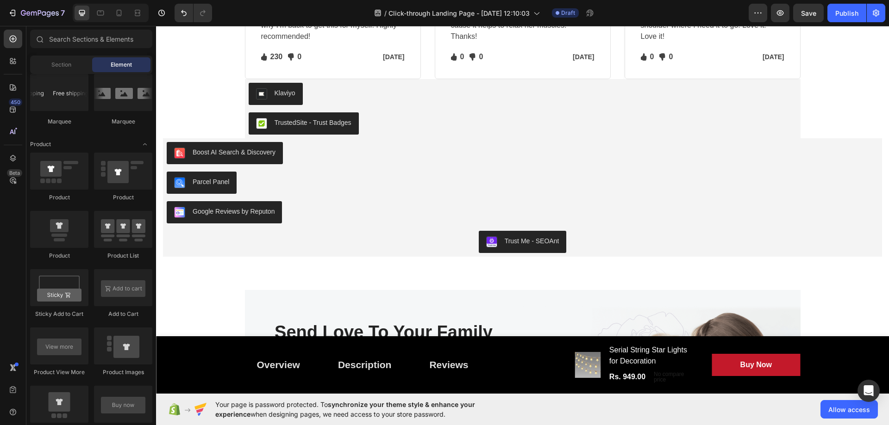
scroll to position [3666, 0]
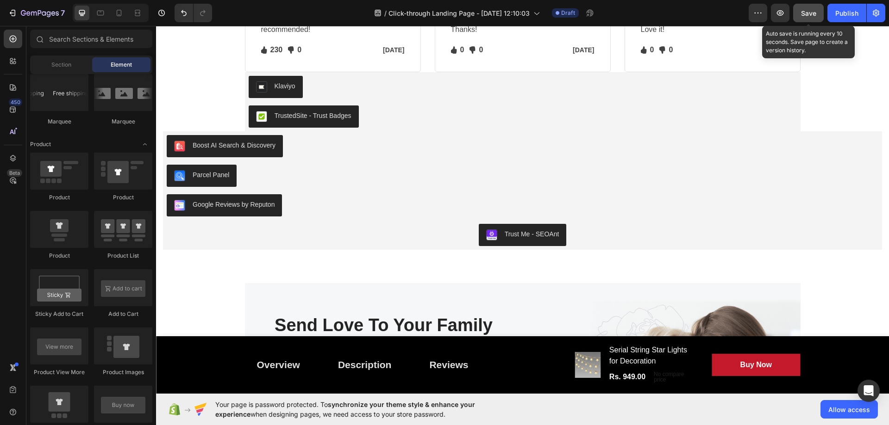
click at [811, 12] on span "Save" at bounding box center [808, 13] width 15 height 8
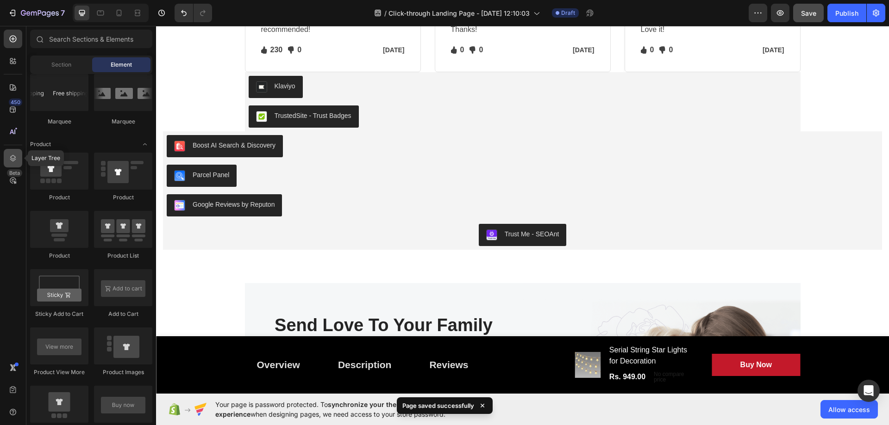
click at [14, 158] on icon at bounding box center [12, 158] width 9 height 9
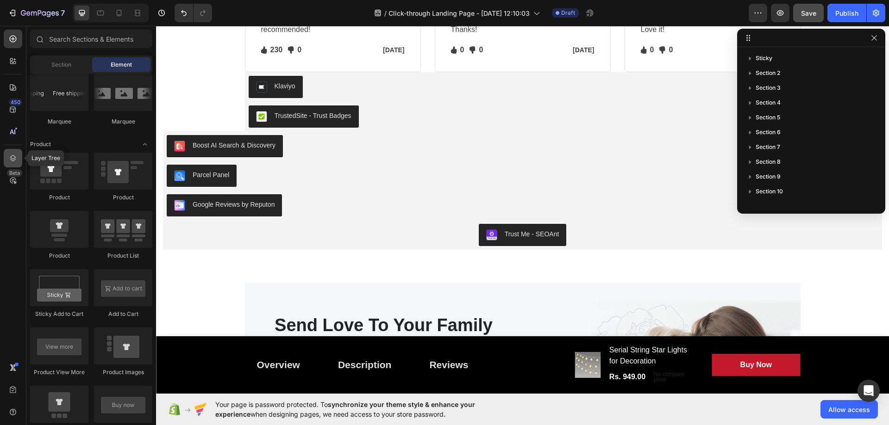
click at [14, 158] on icon at bounding box center [12, 158] width 9 height 9
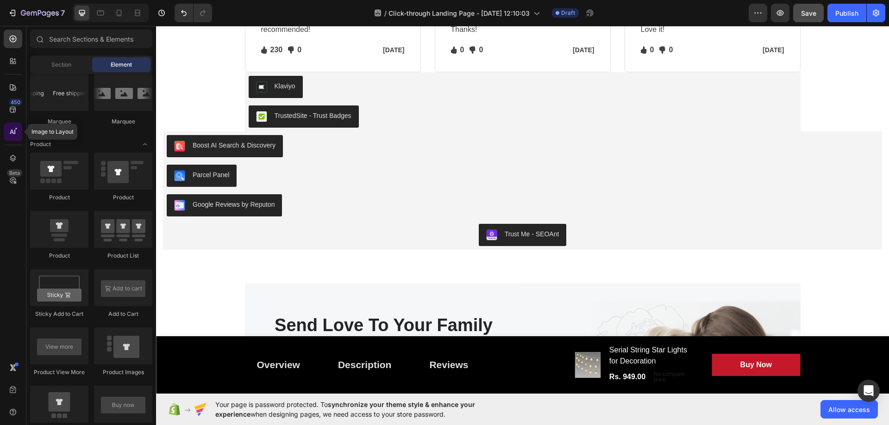
click at [19, 131] on div at bounding box center [13, 132] width 19 height 19
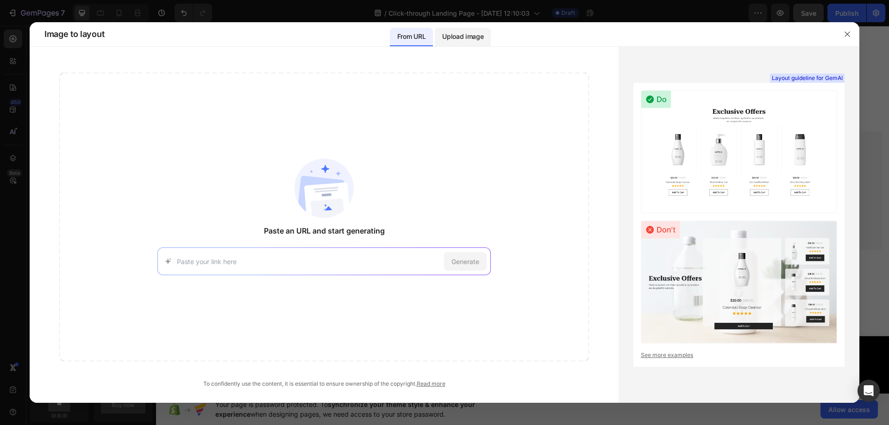
click at [474, 37] on p "Upload image" at bounding box center [462, 36] width 41 height 11
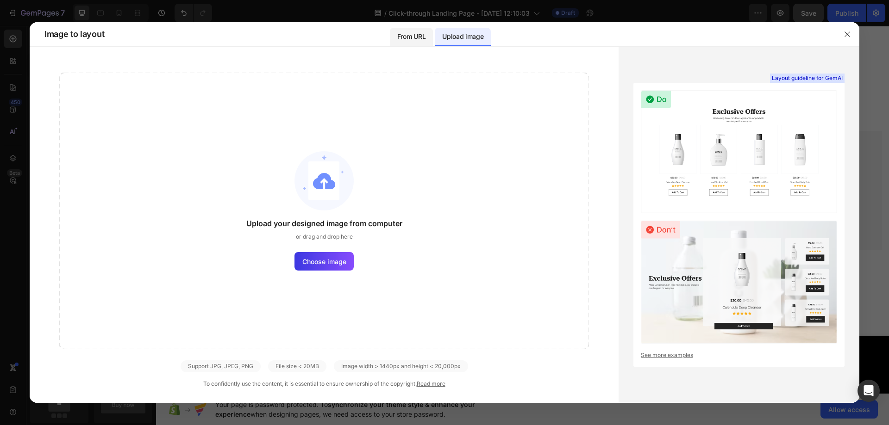
click at [422, 37] on p "From URL" at bounding box center [411, 36] width 28 height 11
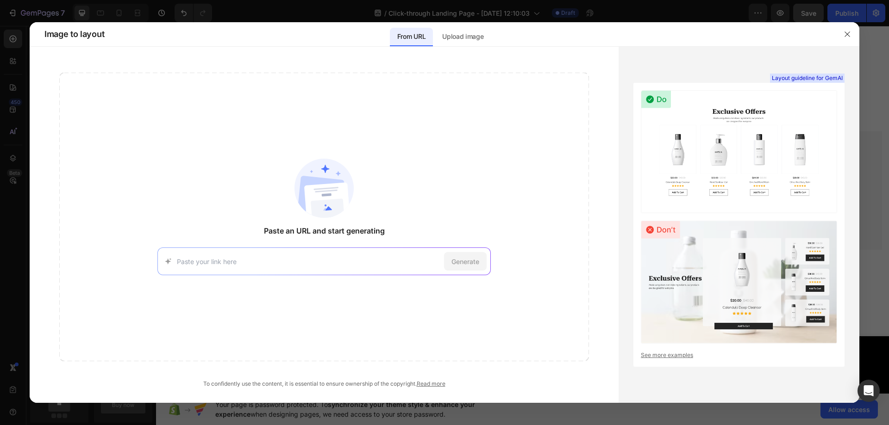
click at [386, 263] on input at bounding box center [308, 262] width 263 height 10
click at [561, 262] on div "Paste an URL and start generating [URL][DOMAIN_NAME] Try with this page Generate" at bounding box center [324, 217] width 530 height 289
click at [410, 268] on div "Generate" at bounding box center [323, 262] width 333 height 28
click at [394, 260] on input at bounding box center [308, 262] width 263 height 10
click at [580, 305] on div "Paste an URL and start generating [URL][DOMAIN_NAME] Try with this page Generate" at bounding box center [324, 217] width 530 height 289
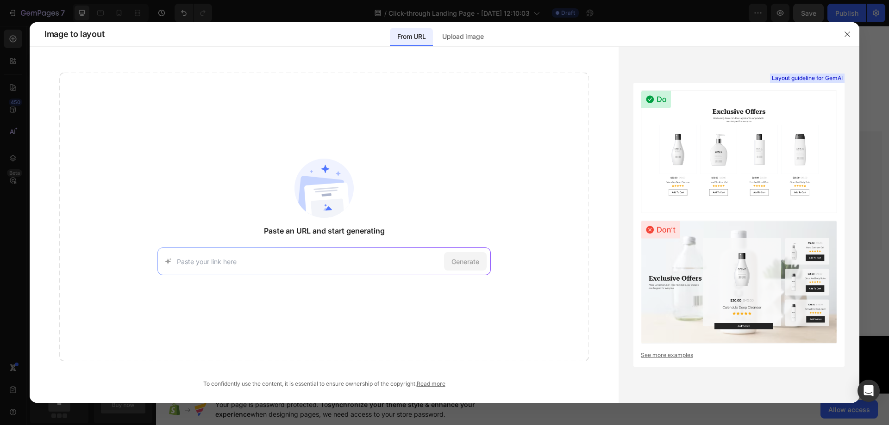
click at [385, 254] on div "Generate" at bounding box center [323, 262] width 333 height 28
click at [385, 262] on input at bounding box center [308, 262] width 263 height 10
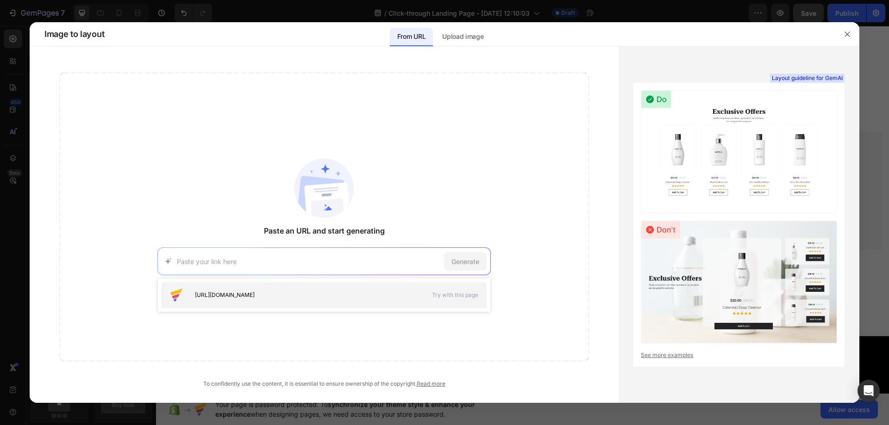
click at [474, 297] on span "Try with this page" at bounding box center [455, 295] width 46 height 8
type input "[URL][DOMAIN_NAME]"
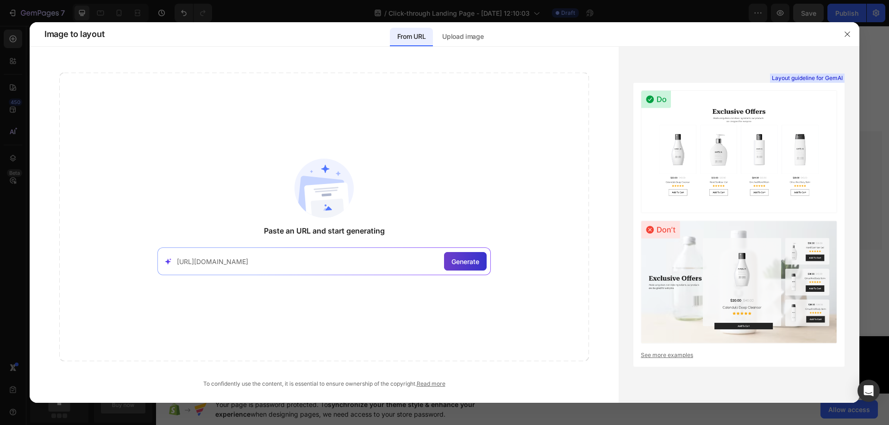
click at [474, 262] on span "Generate" at bounding box center [465, 262] width 28 height 10
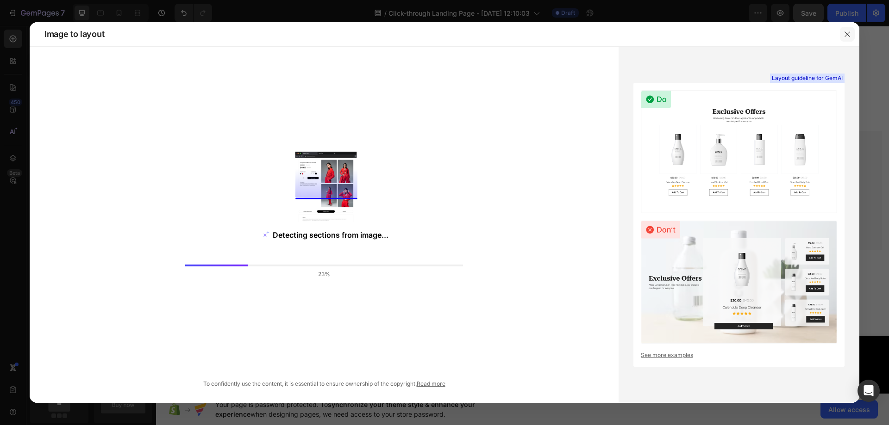
click at [852, 29] on button "button" at bounding box center [847, 34] width 15 height 15
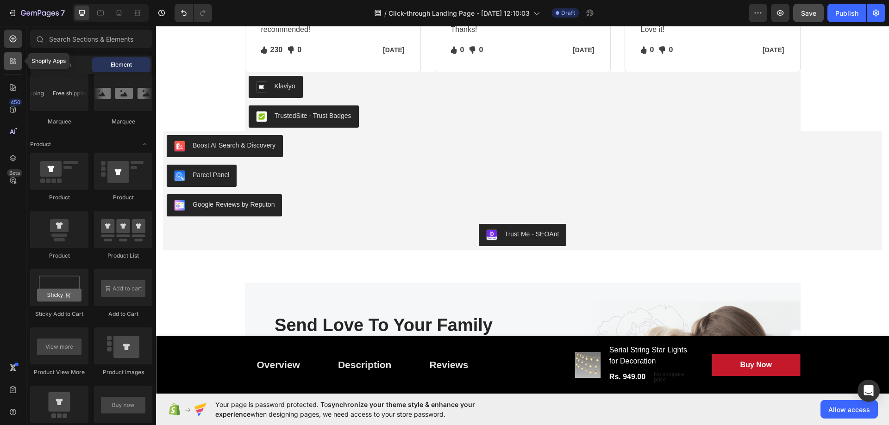
click at [16, 66] on div at bounding box center [13, 61] width 19 height 19
